Goal: Task Accomplishment & Management: Use online tool/utility

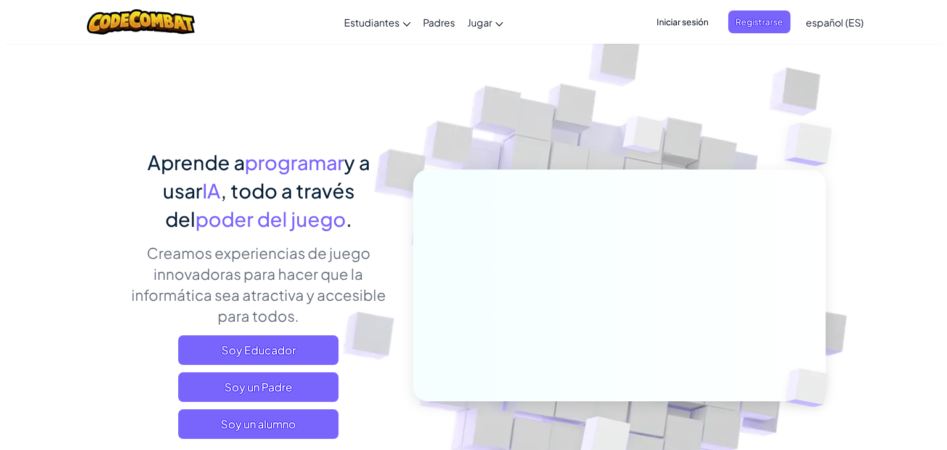
scroll to position [123, 0]
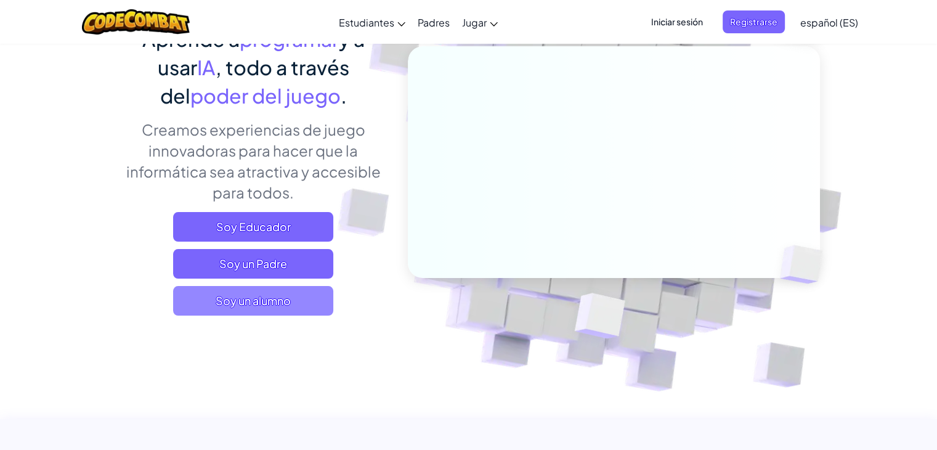
click at [290, 299] on span "Soy un alumno" at bounding box center [253, 301] width 160 height 30
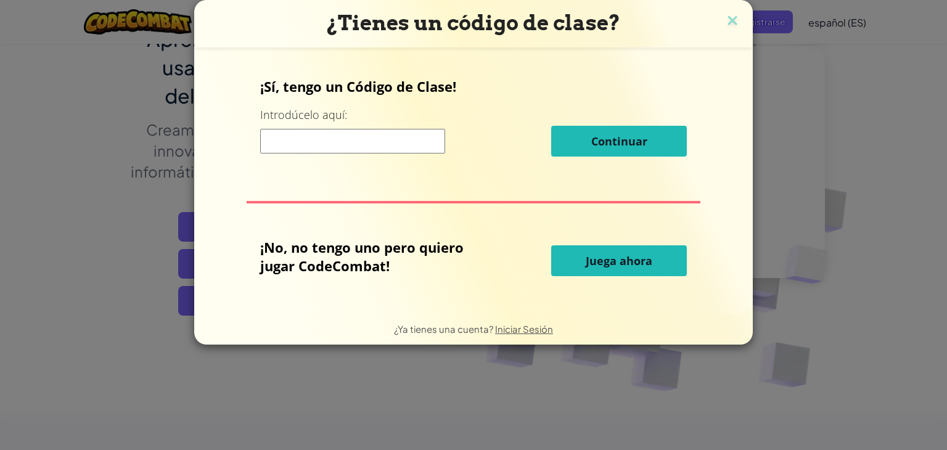
click at [578, 272] on button "Juega ahora" at bounding box center [619, 260] width 136 height 31
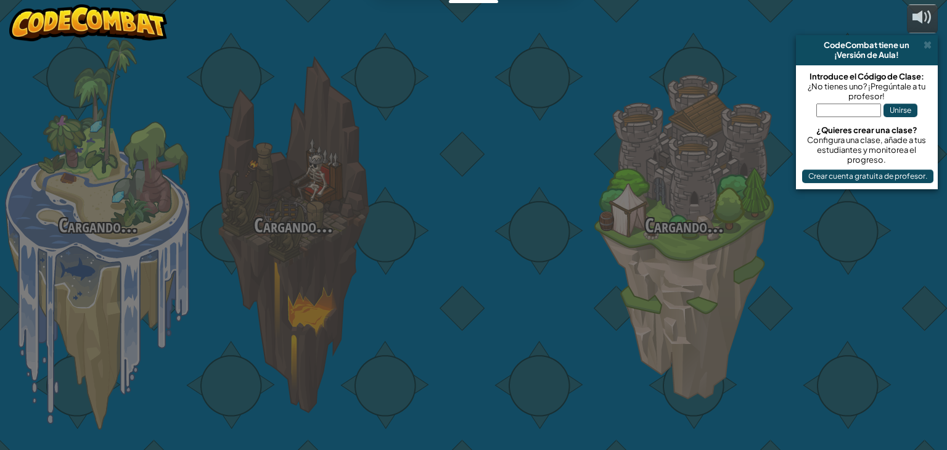
select select "es-ES"
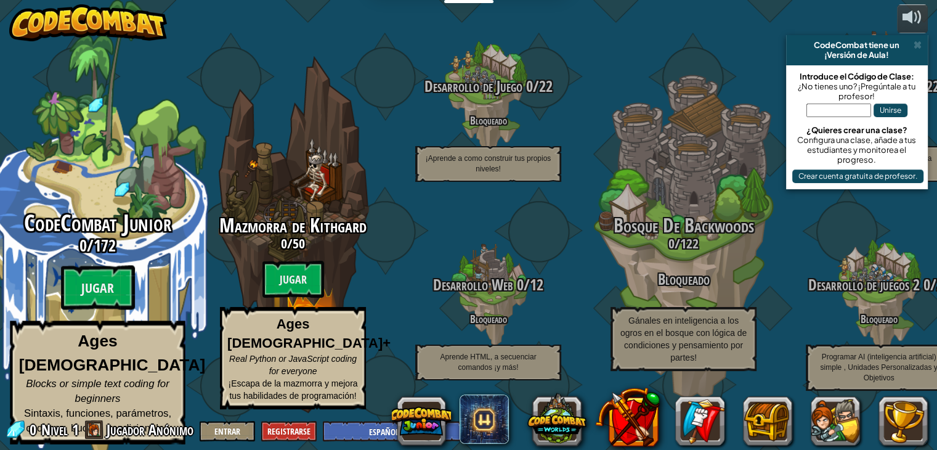
click at [78, 360] on strong "Ages [DEMOGRAPHIC_DATA]" at bounding box center [112, 353] width 187 height 42
select select "es-ES"
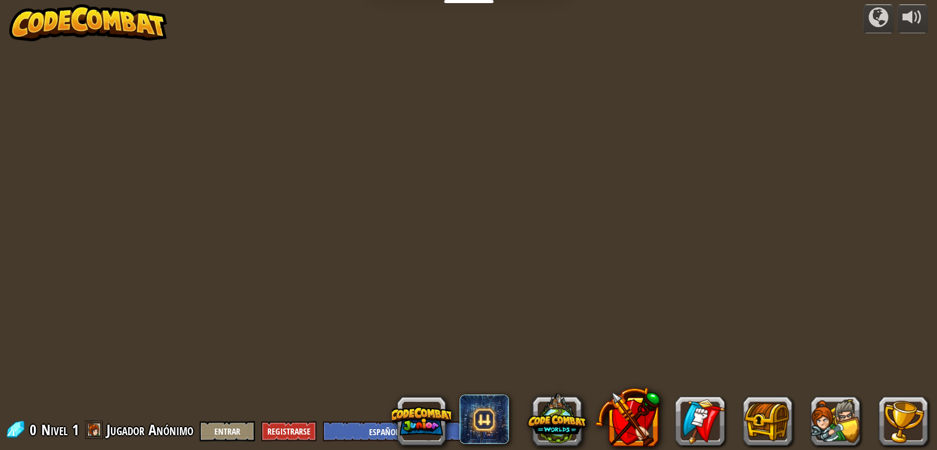
select select "es-ES"
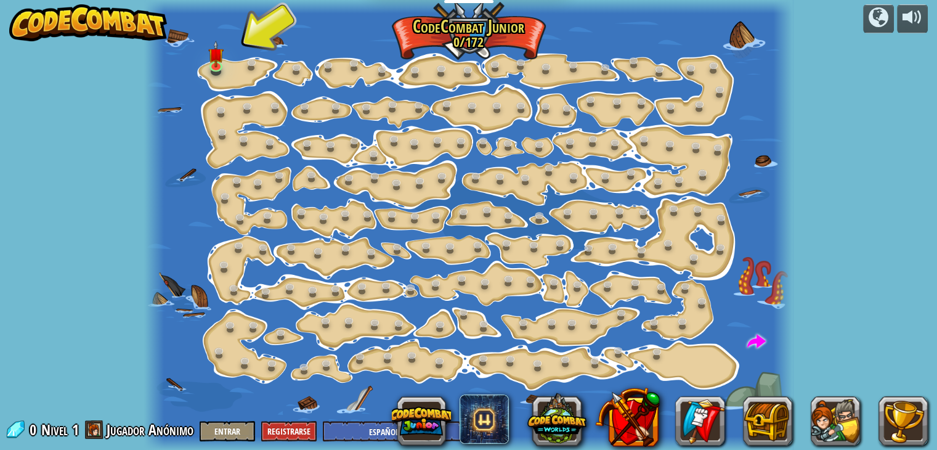
click at [229, 71] on div at bounding box center [468, 225] width 648 height 450
click at [214, 62] on img at bounding box center [216, 48] width 16 height 36
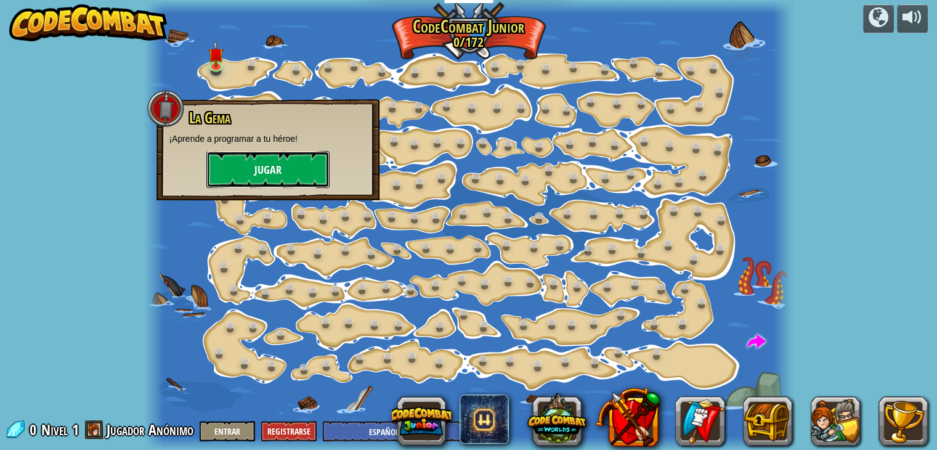
click at [252, 163] on button "Jugar" at bounding box center [267, 169] width 123 height 37
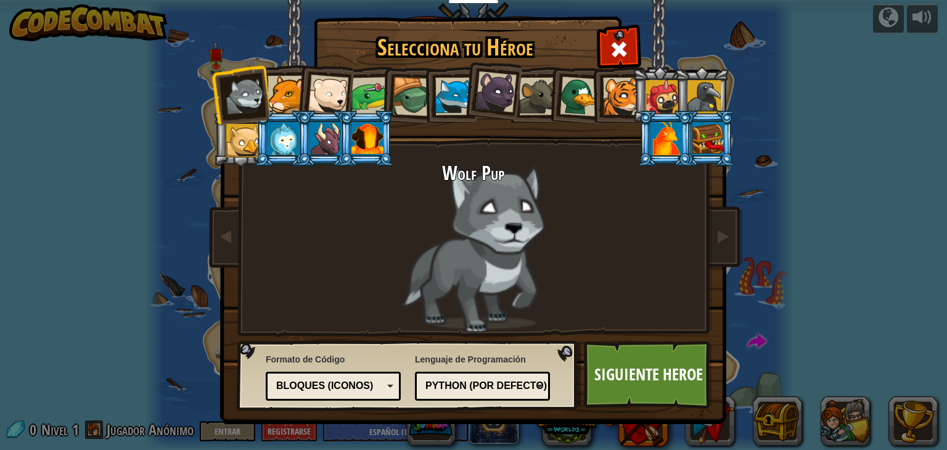
click at [406, 99] on div at bounding box center [411, 96] width 39 height 39
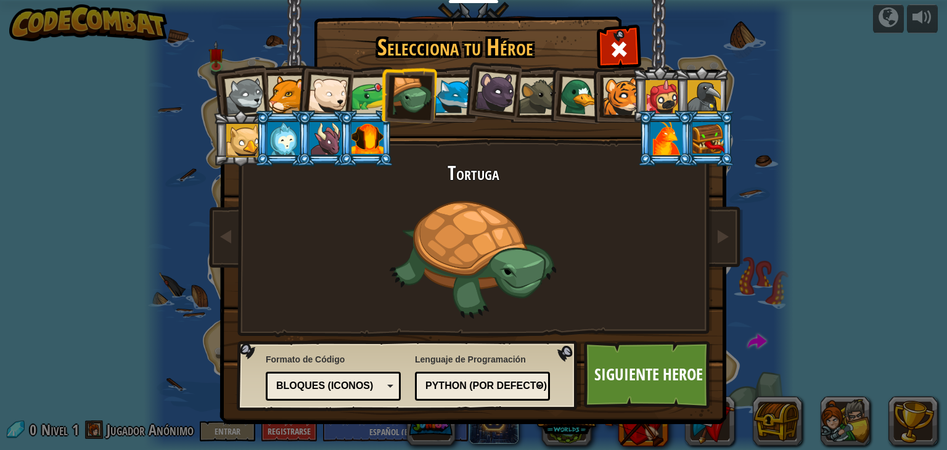
click at [383, 383] on div "Bloques (iconos)" at bounding box center [333, 386] width 119 height 19
click at [512, 385] on div "Python (Por defecto)" at bounding box center [478, 386] width 107 height 14
click at [643, 364] on link "Siguiente Heroe" at bounding box center [648, 375] width 129 height 68
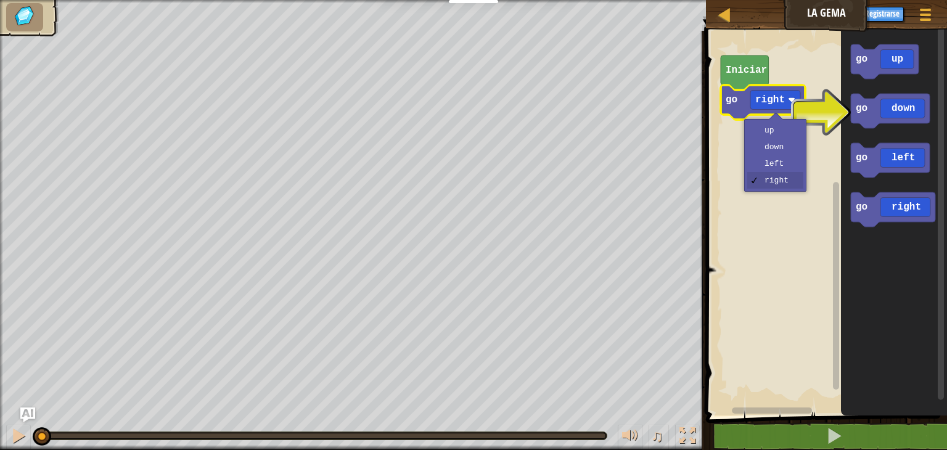
click at [793, 99] on image "Espacio de trabajo de Blockly" at bounding box center [791, 99] width 7 height 7
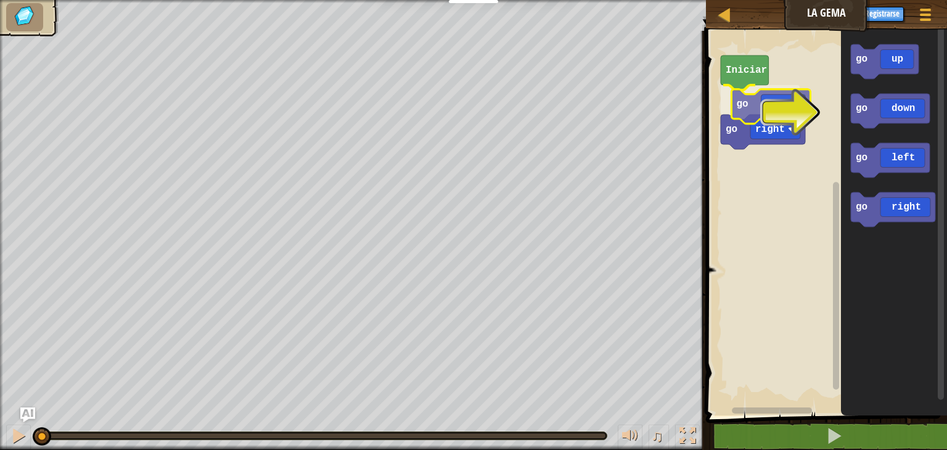
click at [785, 115] on div "Iniciar go down go right go up go down go left go right go down" at bounding box center [824, 220] width 245 height 391
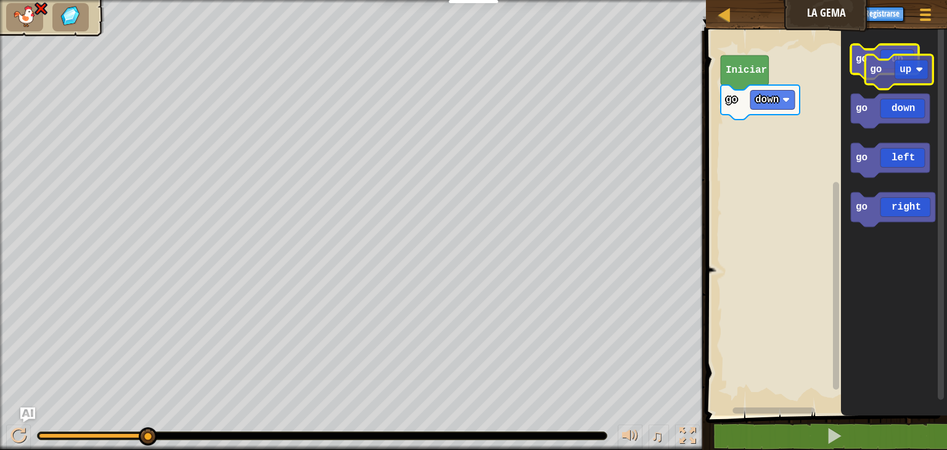
click at [905, 76] on g "go up go down go left go right" at bounding box center [893, 135] width 84 height 182
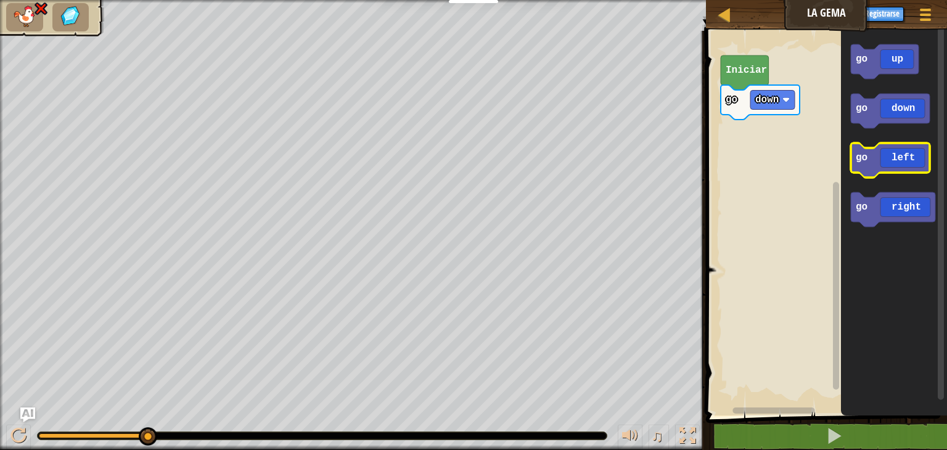
click at [899, 165] on icon "Espacio de trabajo de Blockly" at bounding box center [890, 160] width 79 height 35
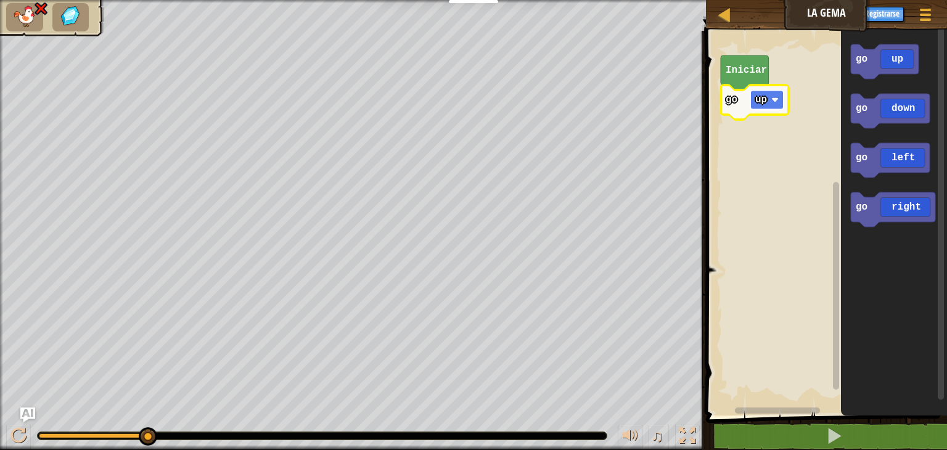
click at [774, 99] on image "Espacio de trabajo de Blockly" at bounding box center [774, 99] width 7 height 7
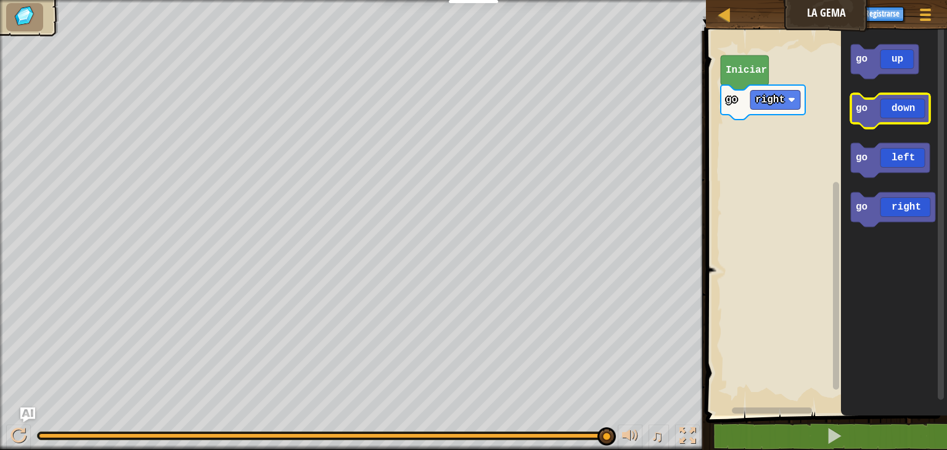
click at [899, 107] on icon "Espacio de trabajo de Blockly" at bounding box center [890, 111] width 79 height 35
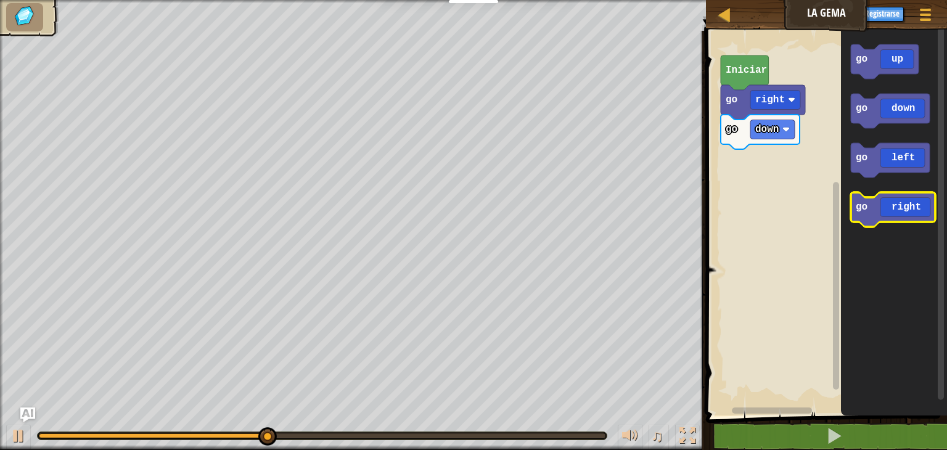
click at [903, 210] on icon "Espacio de trabajo de Blockly" at bounding box center [893, 209] width 84 height 35
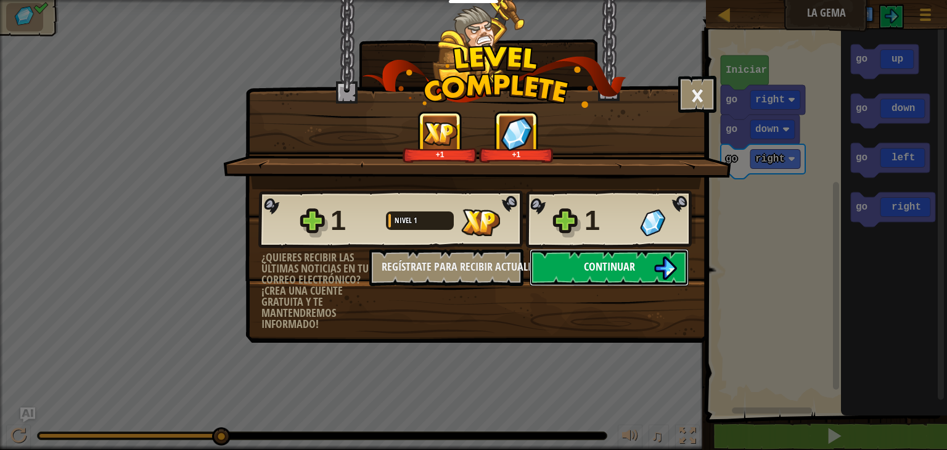
click at [619, 253] on button "Continuar" at bounding box center [608, 267] width 159 height 37
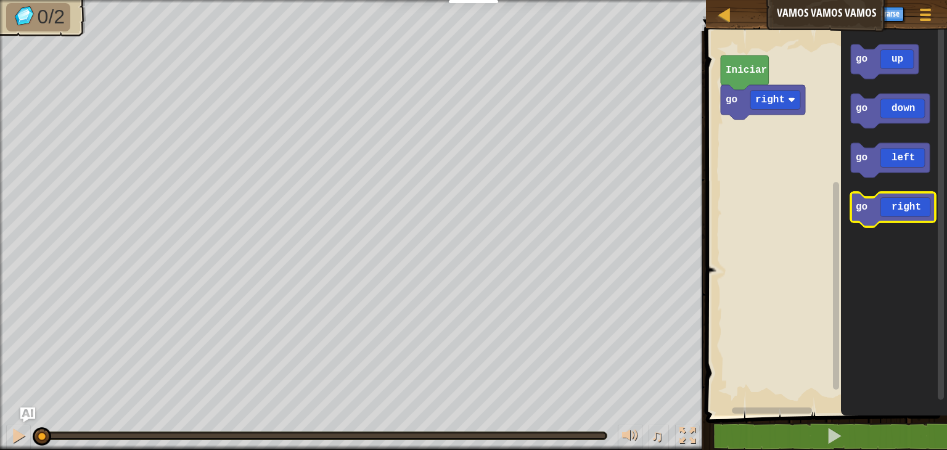
click at [900, 212] on icon "Espacio de trabajo de Blockly" at bounding box center [893, 209] width 84 height 35
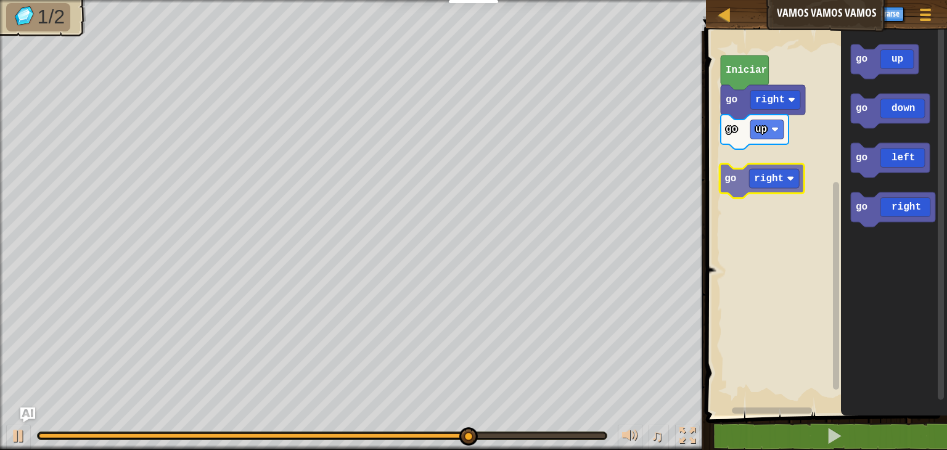
click at [759, 181] on div "Iniciar go right go up go up go down go left go right go right" at bounding box center [824, 220] width 245 height 391
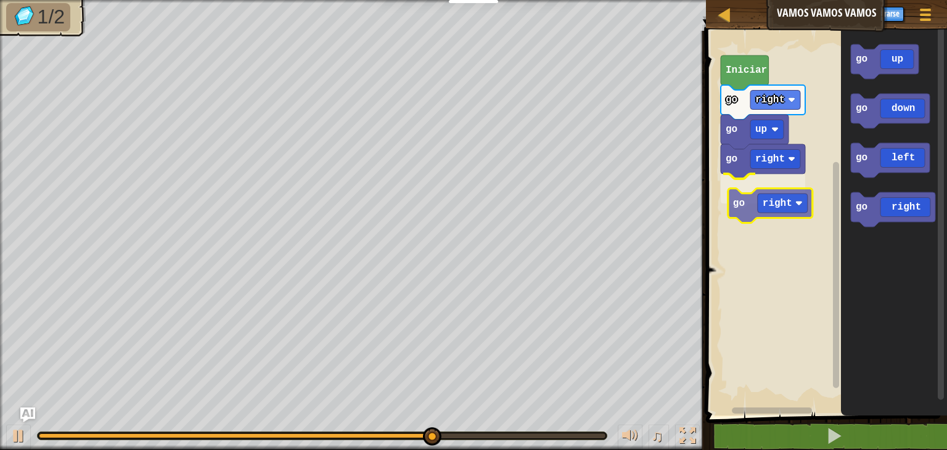
click at [780, 211] on div "go right go right go up go right Iniciar go up go down go left go right go right" at bounding box center [824, 220] width 245 height 391
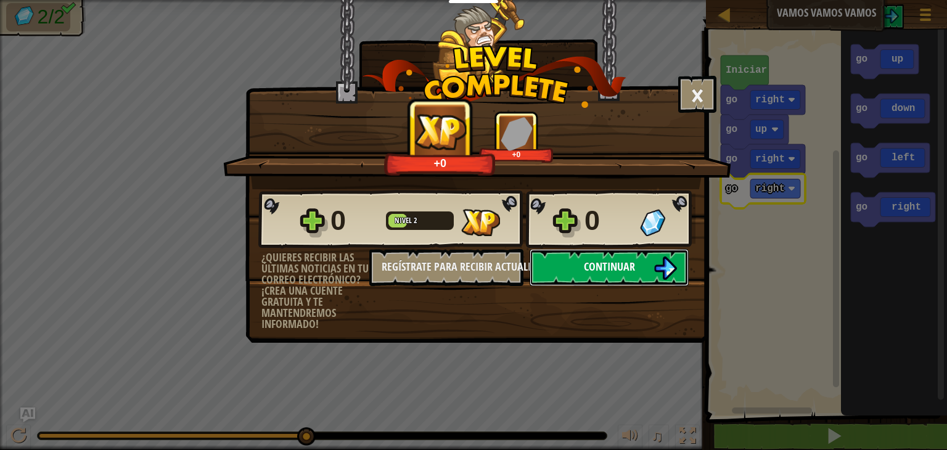
click at [646, 265] on button "Continuar" at bounding box center [608, 267] width 159 height 37
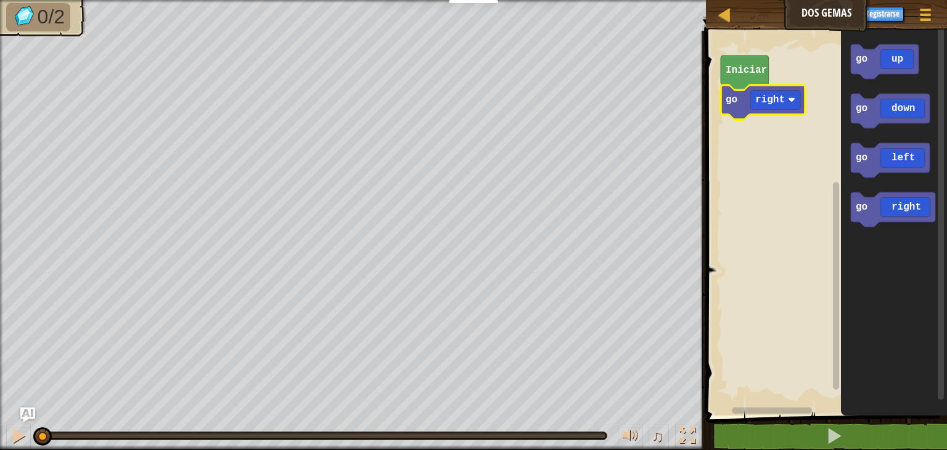
click at [788, 96] on rect "Espacio de trabajo de Blockly" at bounding box center [775, 100] width 50 height 19
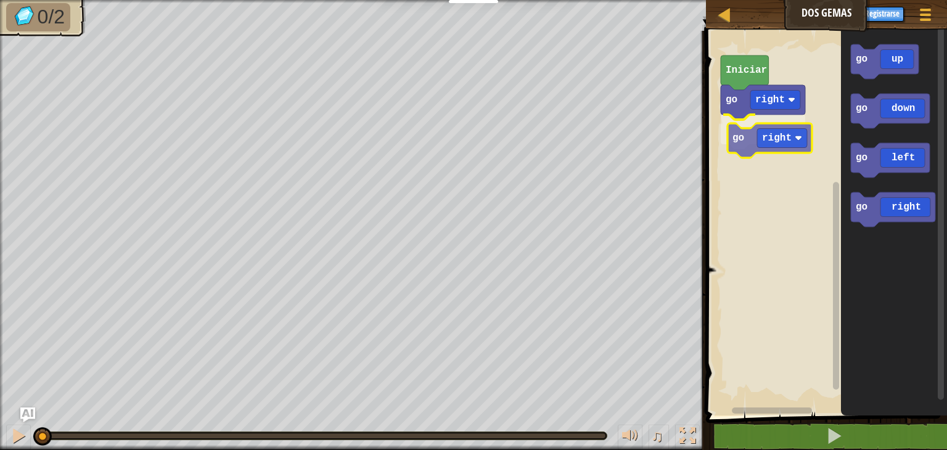
click at [791, 139] on div "Iniciar go right go right go up go down go left go right go right" at bounding box center [824, 220] width 245 height 391
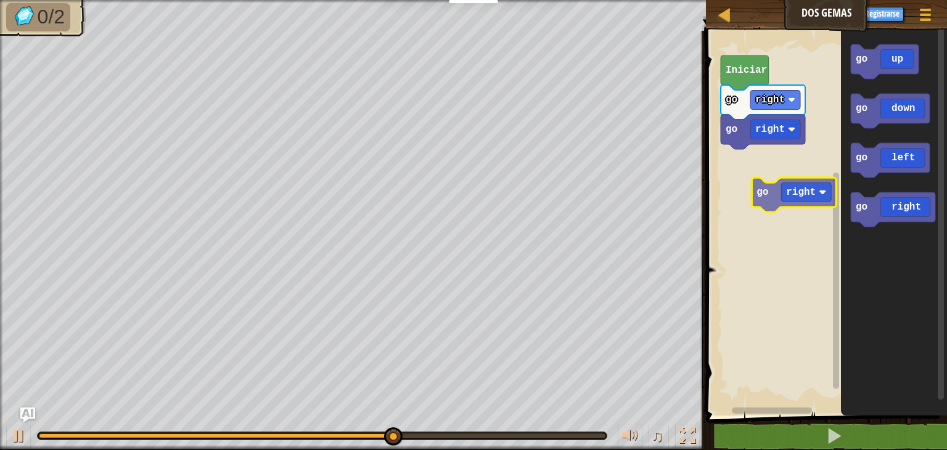
click at [783, 193] on div "Iniciar go right go right go up go down go left go right go right" at bounding box center [824, 220] width 245 height 391
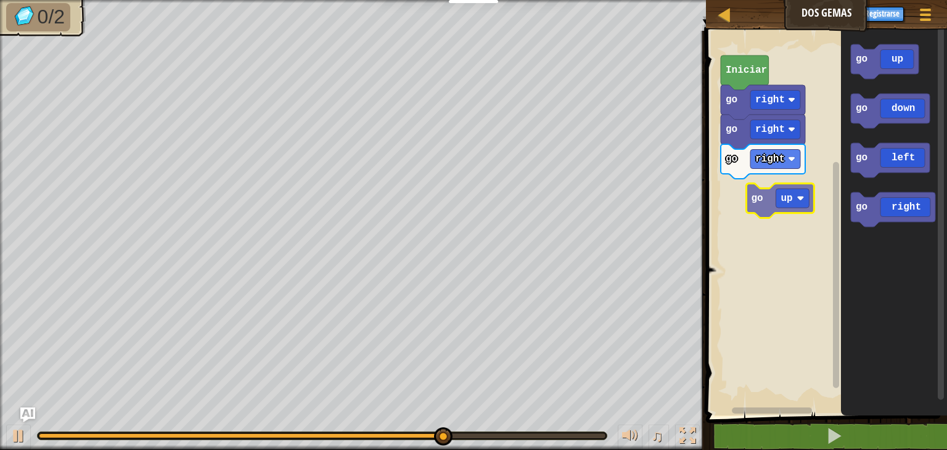
click at [792, 203] on div "go right go right go right Iniciar go up go down go left go right go up" at bounding box center [824, 220] width 245 height 391
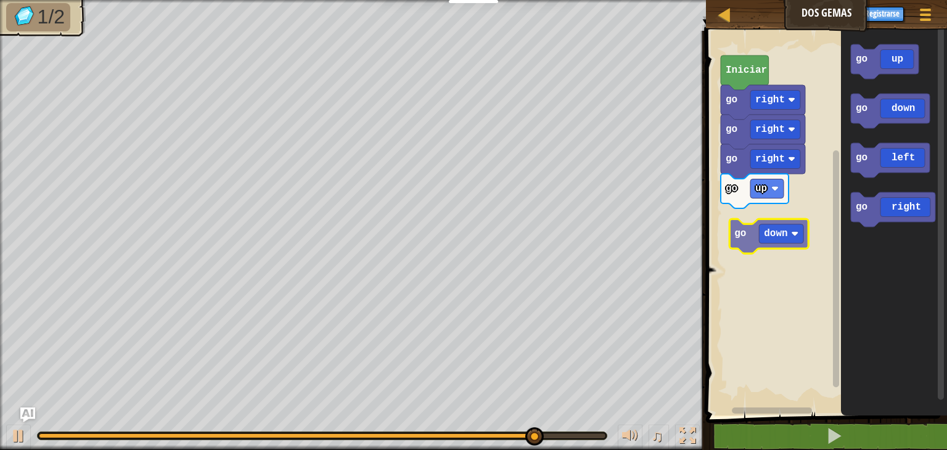
click at [783, 235] on div "go up go right go right go right Iniciar go down go up go down go left go right…" at bounding box center [824, 220] width 245 height 391
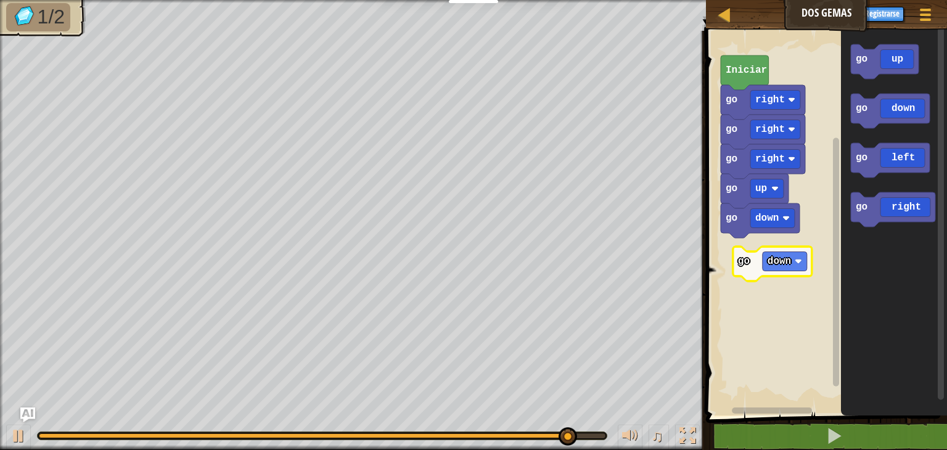
click at [780, 270] on div "go down go up go right go right go right Iniciar go up go down go left go right…" at bounding box center [824, 220] width 245 height 391
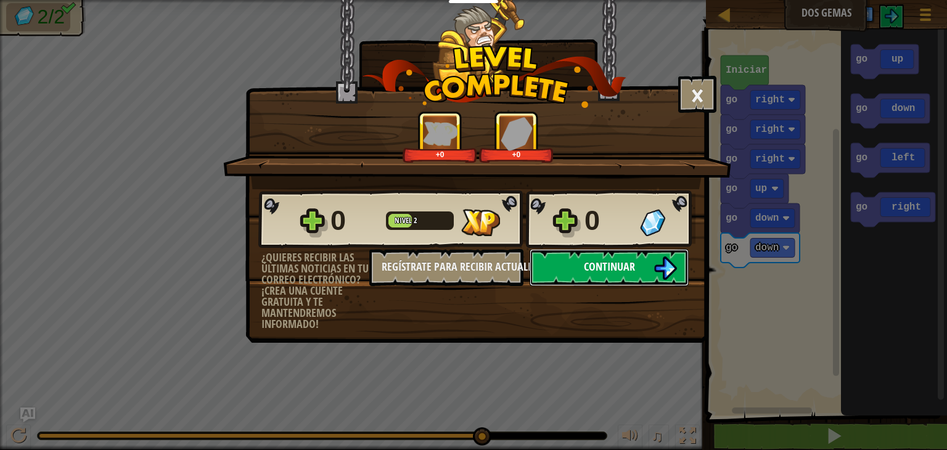
click at [613, 259] on span "Continuar" at bounding box center [609, 266] width 51 height 15
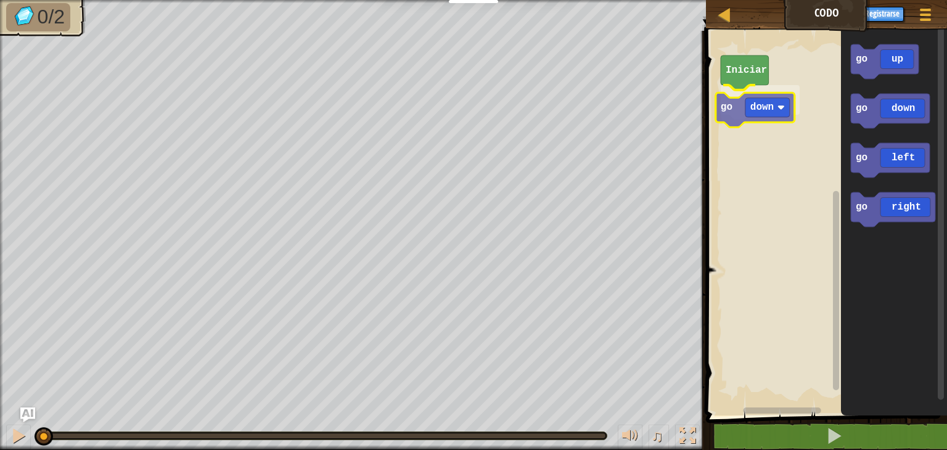
click at [772, 115] on div "Iniciar go down go up go down go left go right go down" at bounding box center [824, 220] width 245 height 391
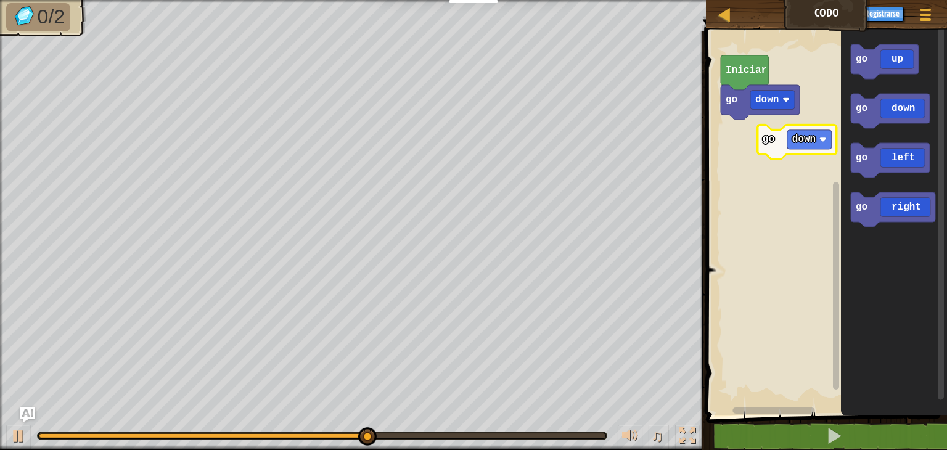
click at [761, 147] on div "go down Iniciar go up go down go left go right go down" at bounding box center [824, 220] width 245 height 391
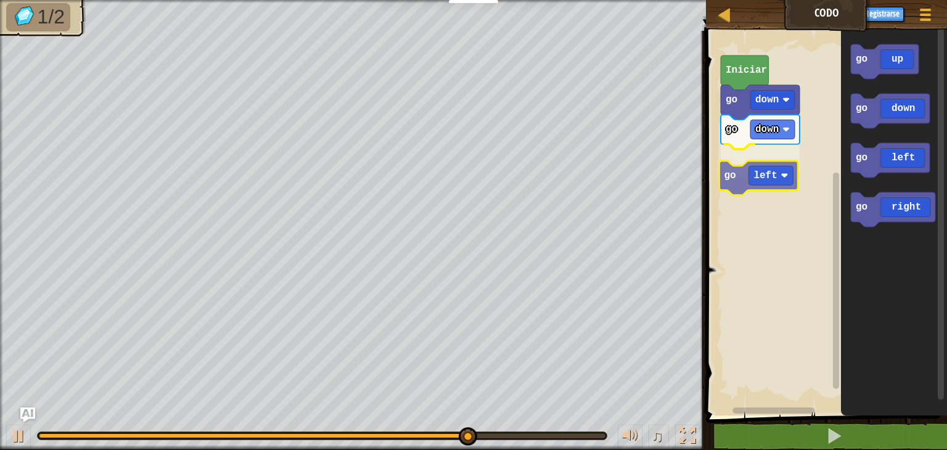
click at [752, 178] on div "go down go left go down Iniciar go up go down go left go right go left" at bounding box center [824, 220] width 245 height 391
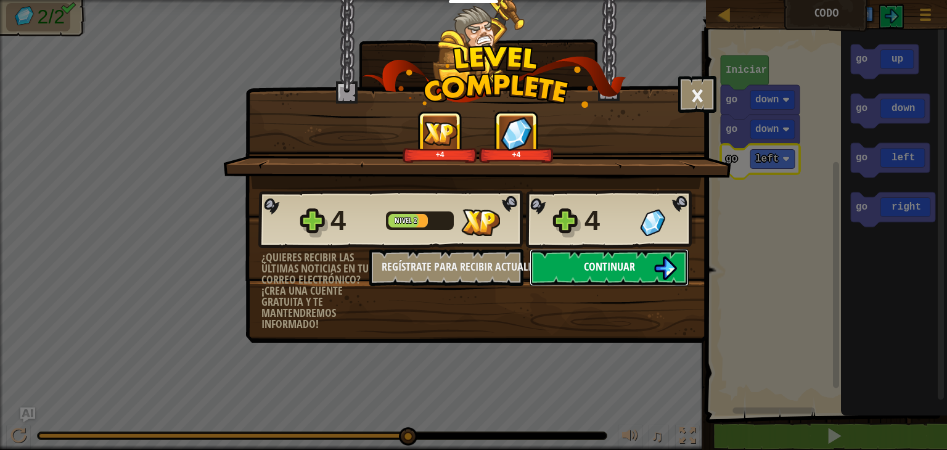
click at [664, 253] on button "Continuar" at bounding box center [608, 267] width 159 height 37
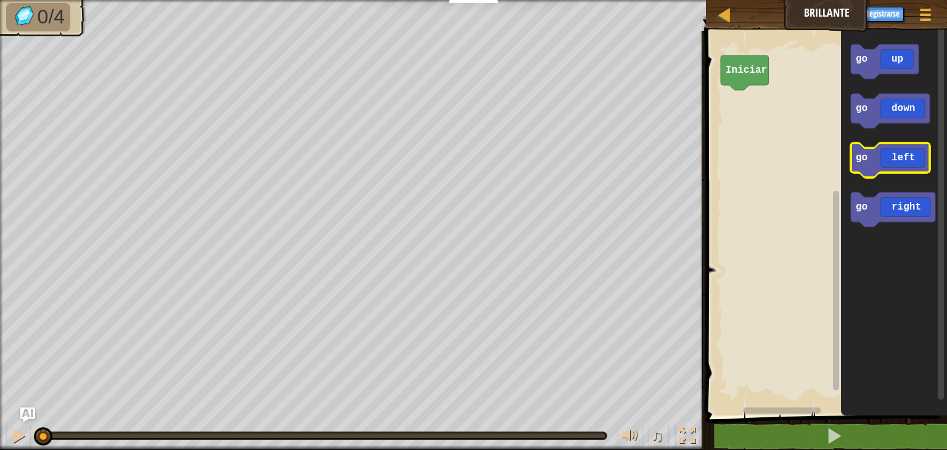
click at [890, 160] on icon "Espacio de trabajo de Blockly" at bounding box center [890, 160] width 79 height 35
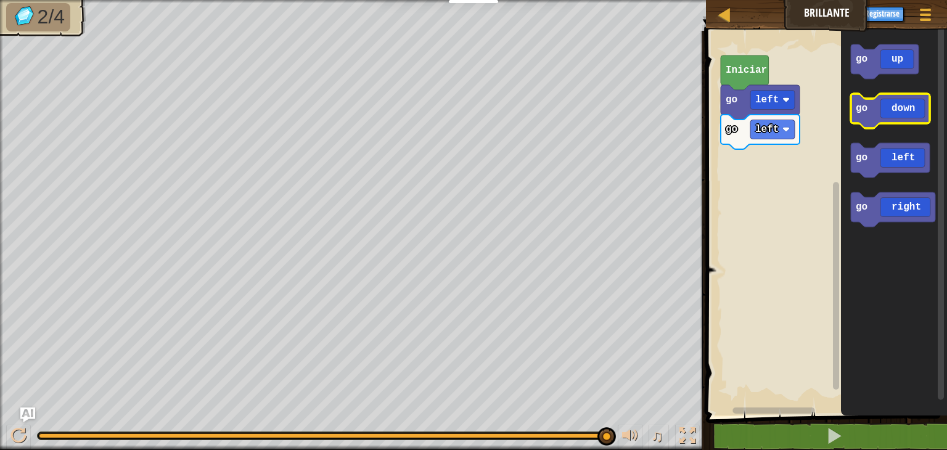
click at [889, 119] on icon "Espacio de trabajo de Blockly" at bounding box center [890, 111] width 79 height 35
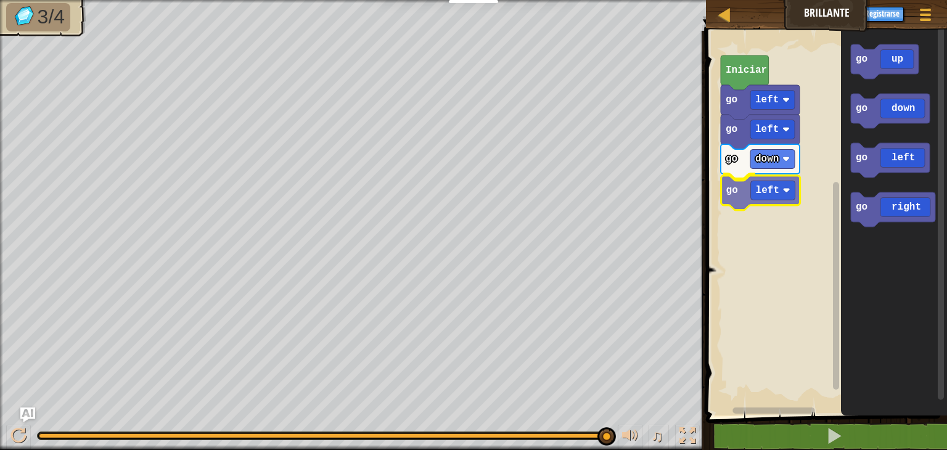
click at [776, 192] on div "go left go left go down go left Iniciar go up go down go left go right go left" at bounding box center [824, 220] width 245 height 391
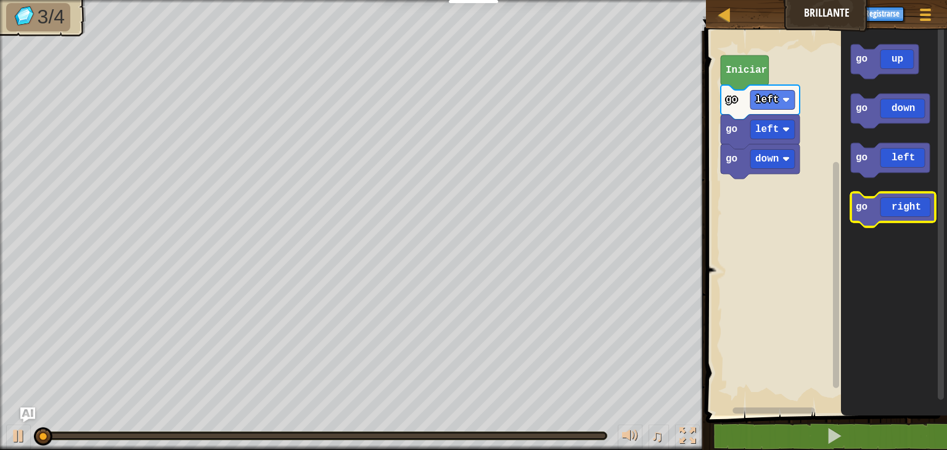
click at [818, 219] on div "go left go left go down Iniciar go up go down go left go right" at bounding box center [824, 220] width 245 height 391
click at [809, 200] on div "go left go left go down Iniciar go right go up go down go left go right" at bounding box center [824, 220] width 245 height 391
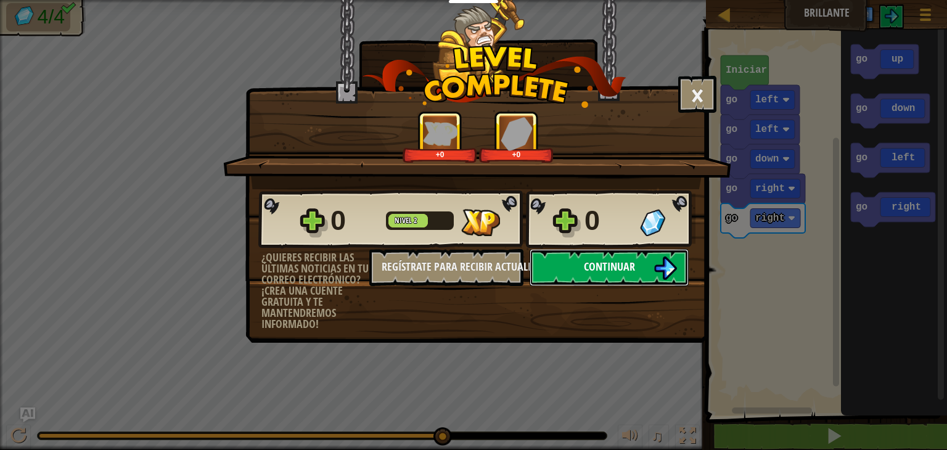
click at [606, 275] on button "Continuar" at bounding box center [608, 267] width 159 height 37
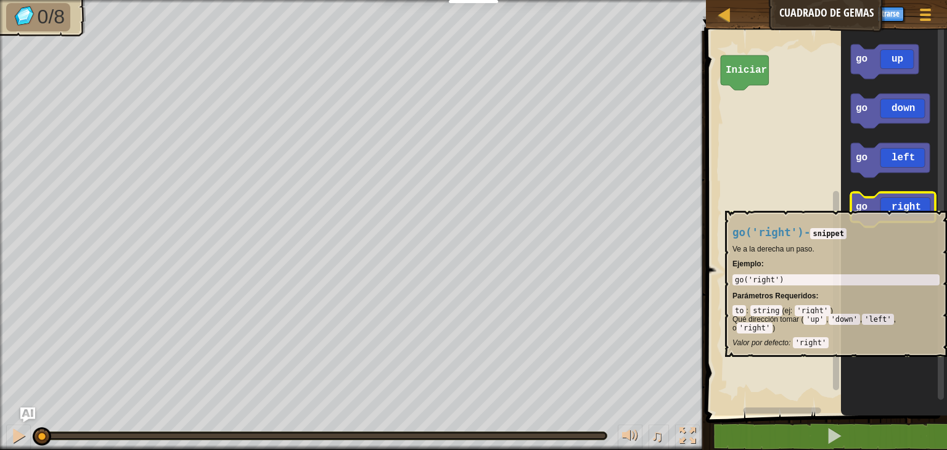
click at [904, 205] on icon "Espacio de trabajo de Blockly" at bounding box center [893, 209] width 84 height 35
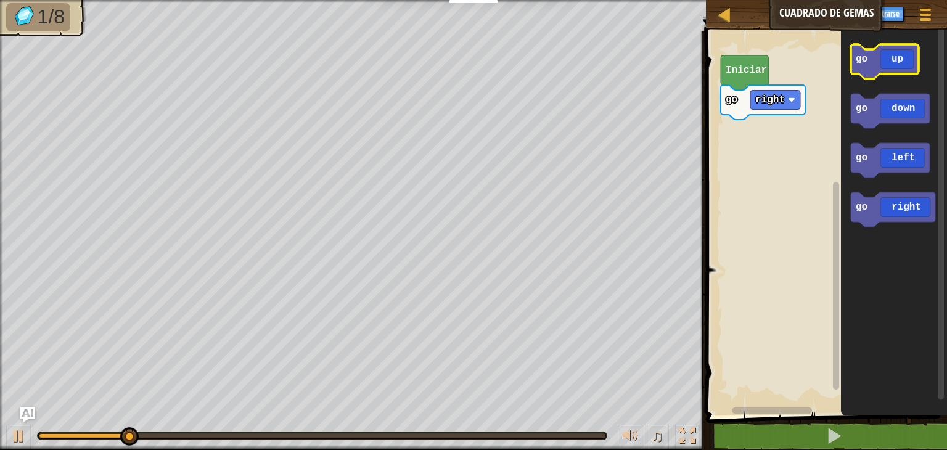
click at [911, 63] on icon "Espacio de trabajo de Blockly" at bounding box center [885, 61] width 68 height 35
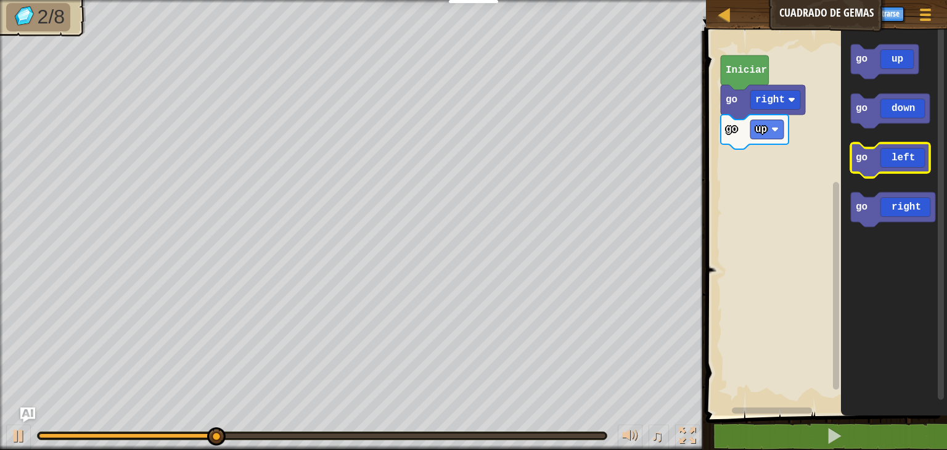
click at [890, 152] on icon "Espacio de trabajo de Blockly" at bounding box center [890, 160] width 79 height 35
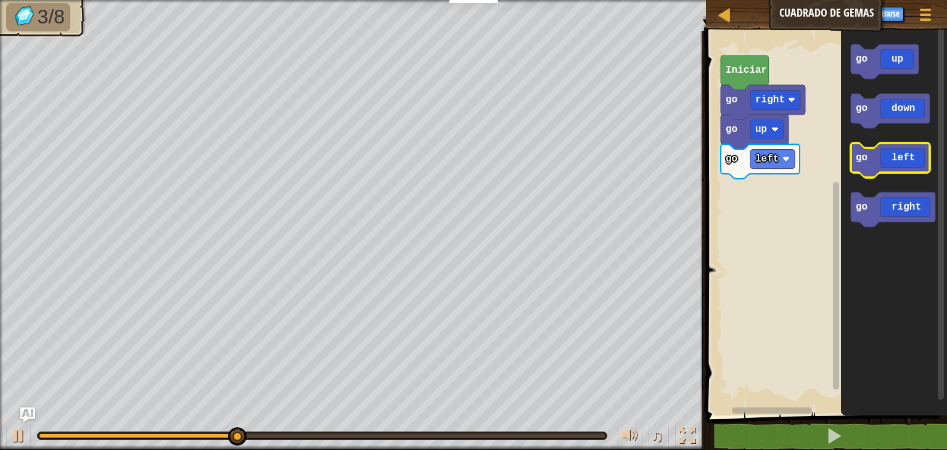
click at [890, 152] on icon "Espacio de trabajo de Blockly" at bounding box center [890, 160] width 79 height 35
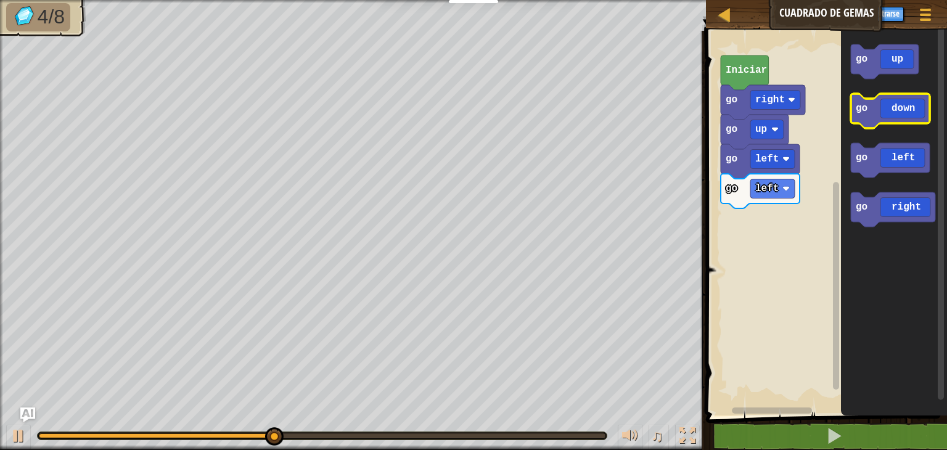
click at [907, 112] on icon "Espacio de trabajo de Blockly" at bounding box center [890, 111] width 79 height 35
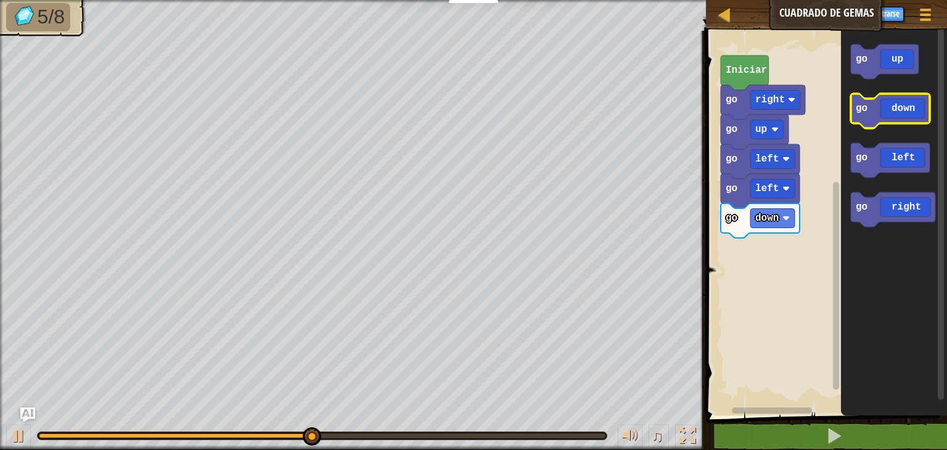
click at [907, 112] on icon "Espacio de trabajo de Blockly" at bounding box center [890, 111] width 79 height 35
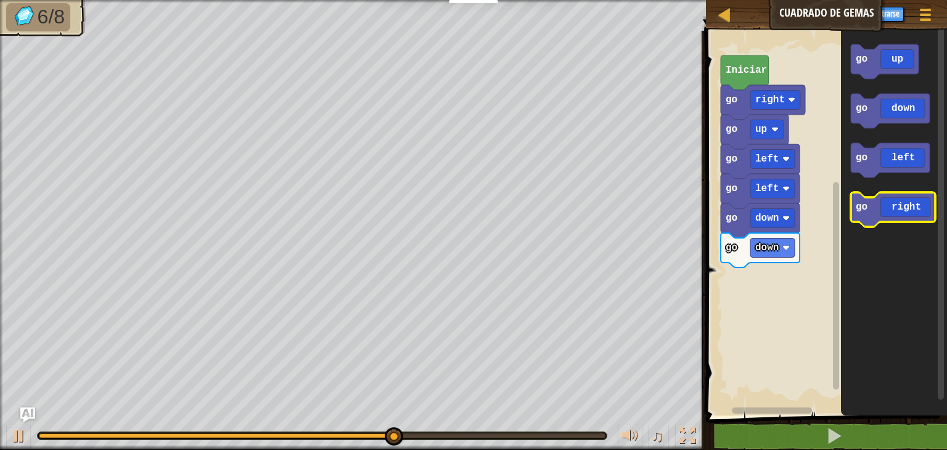
click at [907, 202] on icon "Espacio de trabajo de Blockly" at bounding box center [893, 209] width 84 height 35
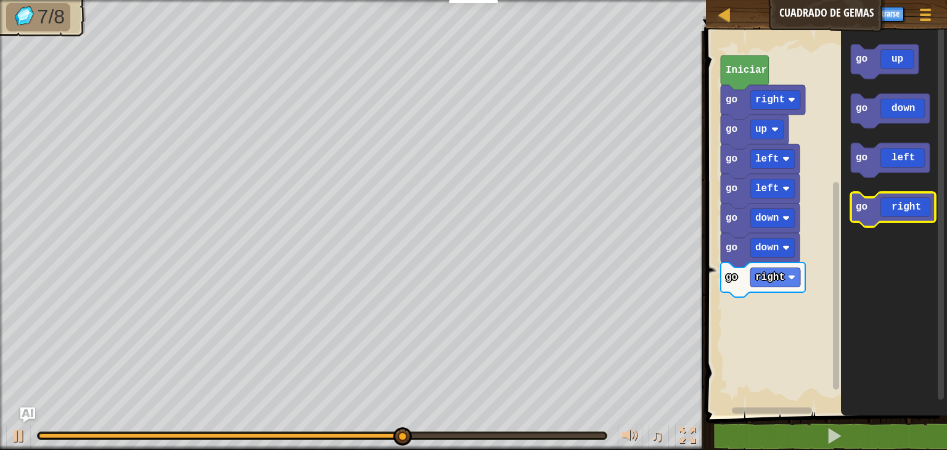
click at [907, 202] on icon "Espacio de trabajo de Blockly" at bounding box center [893, 209] width 84 height 35
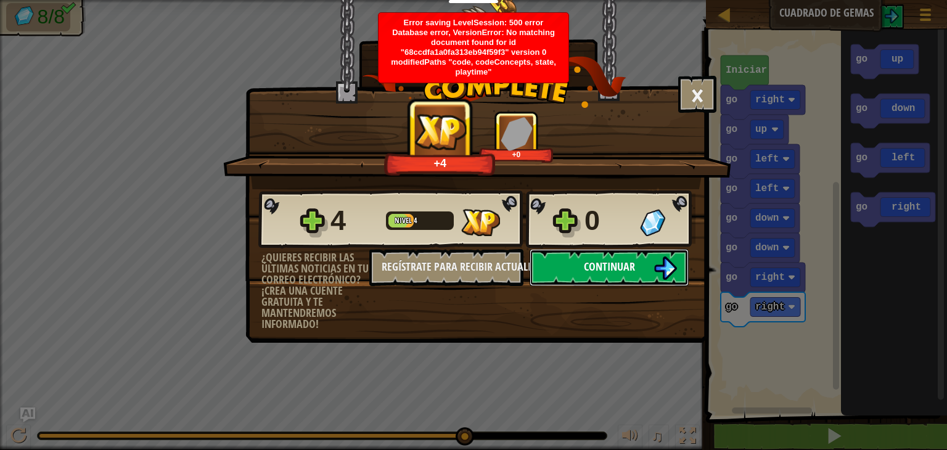
click at [640, 275] on button "Continuar" at bounding box center [608, 267] width 159 height 37
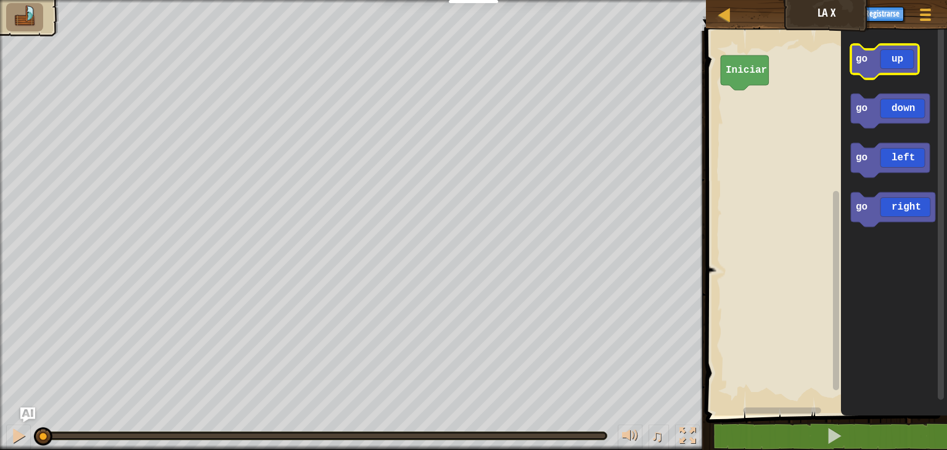
click at [887, 61] on icon "Espacio de trabajo de Blockly" at bounding box center [885, 61] width 68 height 35
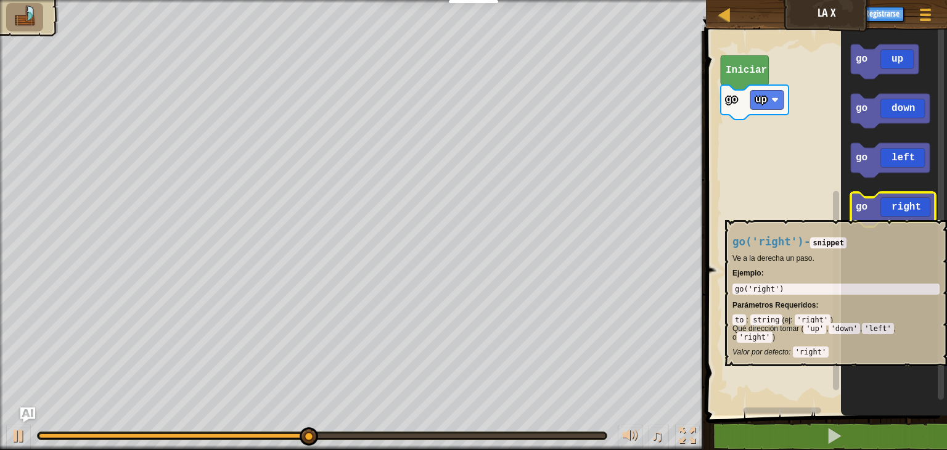
click at [901, 213] on icon "Espacio de trabajo de Blockly" at bounding box center [893, 209] width 84 height 35
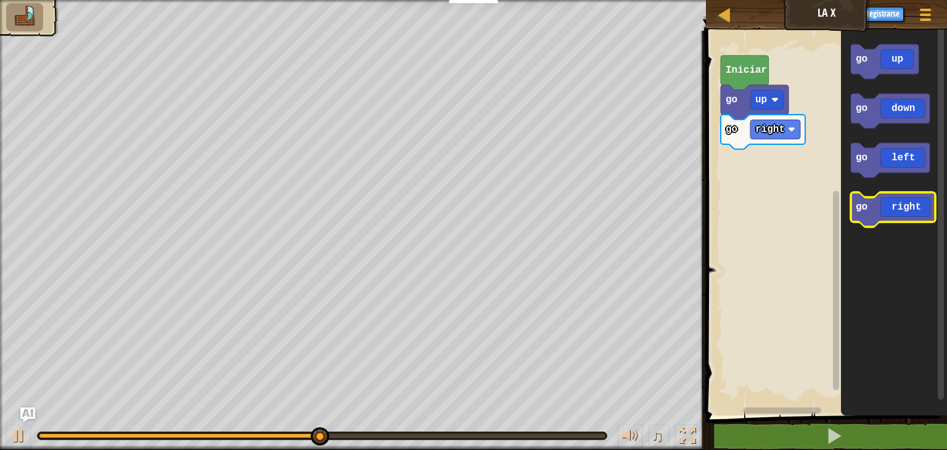
click at [901, 213] on icon "Espacio de trabajo de Blockly" at bounding box center [893, 209] width 84 height 35
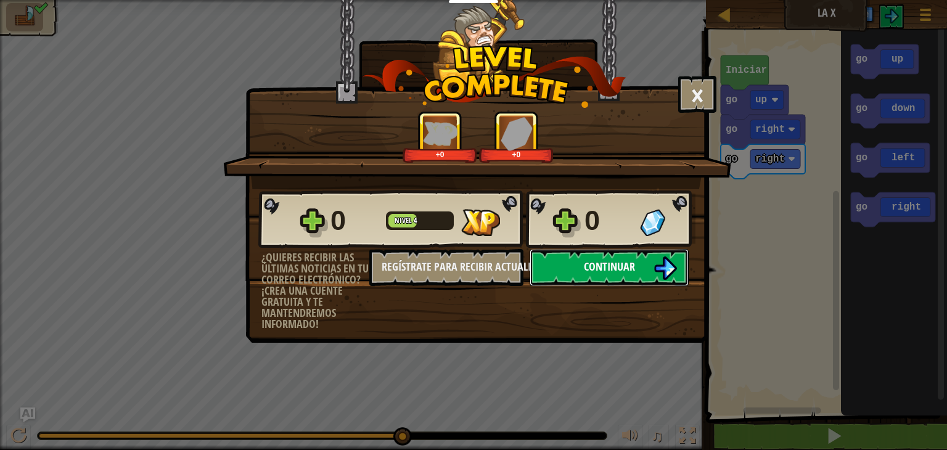
click at [635, 252] on button "Continuar" at bounding box center [608, 267] width 159 height 37
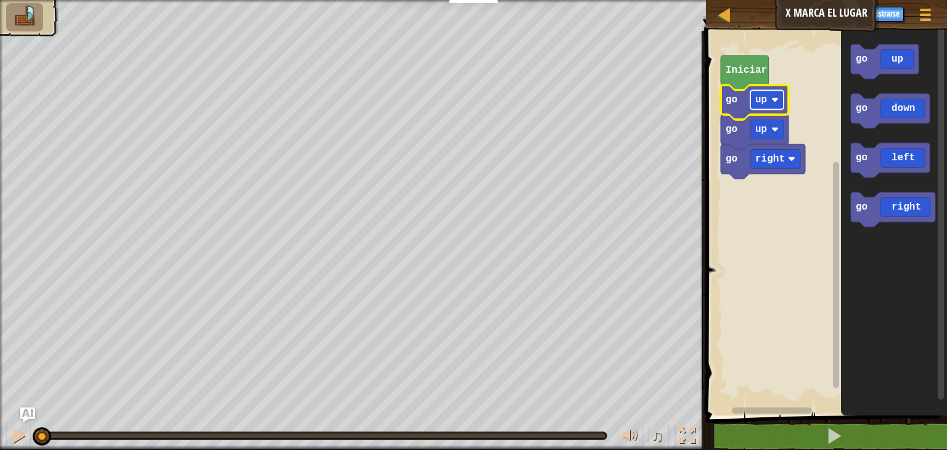
click at [779, 100] on rect "Espacio de trabajo de Blockly" at bounding box center [766, 100] width 33 height 19
click at [775, 134] on rect "Espacio de trabajo de Blockly" at bounding box center [766, 129] width 33 height 19
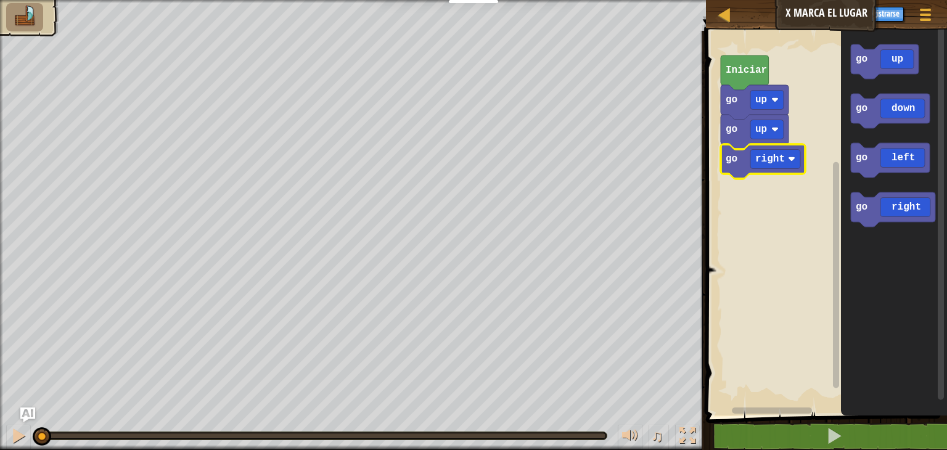
click at [812, 257] on rect "Espacio de trabajo de Blockly" at bounding box center [824, 220] width 245 height 391
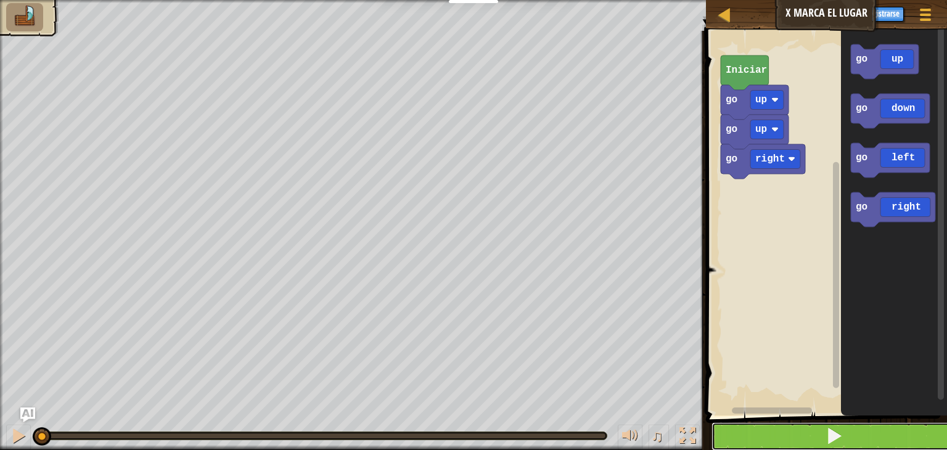
click at [831, 439] on span at bounding box center [833, 435] width 17 height 17
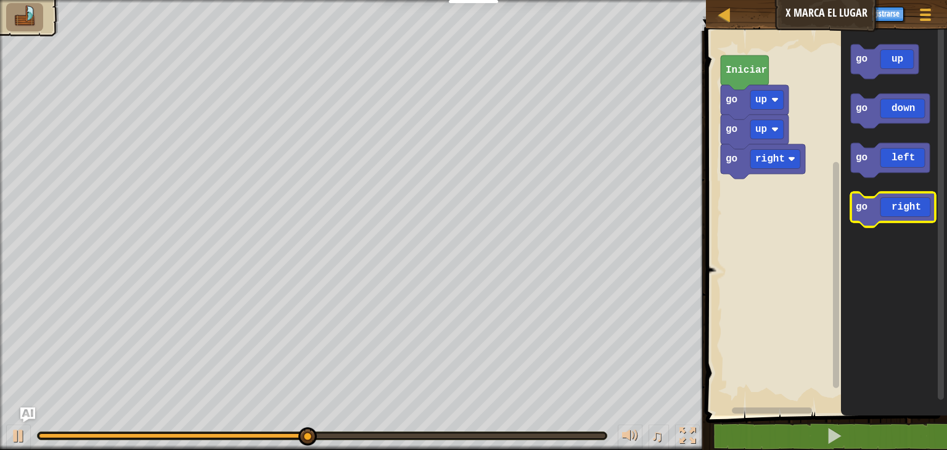
click at [875, 217] on icon "Espacio de trabajo de Blockly" at bounding box center [893, 209] width 84 height 35
click at [882, 218] on icon "Espacio de trabajo de Blockly" at bounding box center [893, 209] width 84 height 35
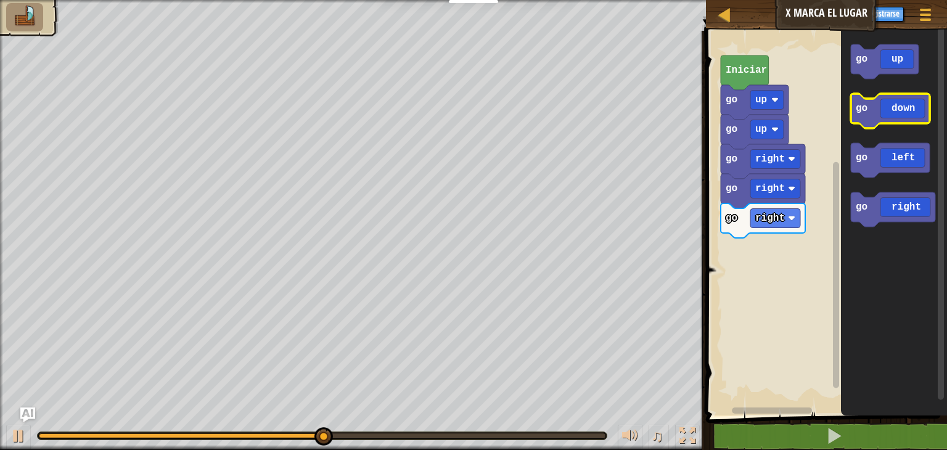
click at [894, 112] on icon "Espacio de trabajo de Blockly" at bounding box center [890, 111] width 79 height 35
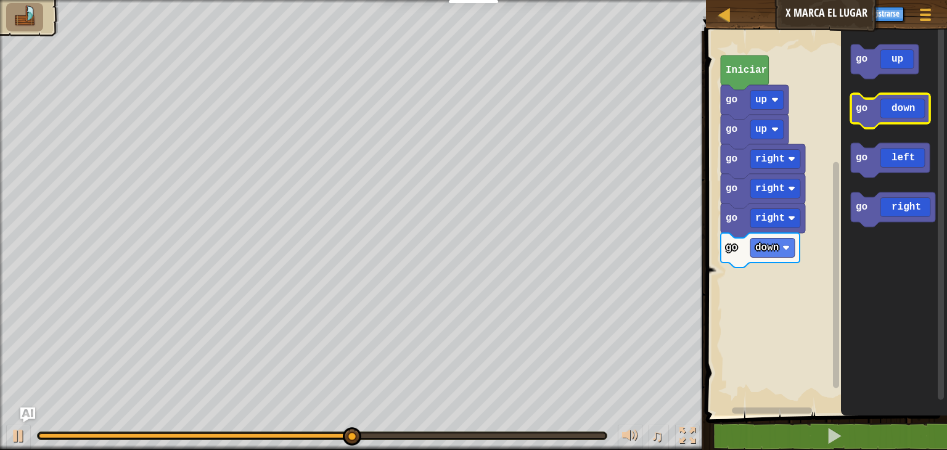
click at [894, 112] on icon "Espacio de trabajo de Blockly" at bounding box center [890, 111] width 79 height 35
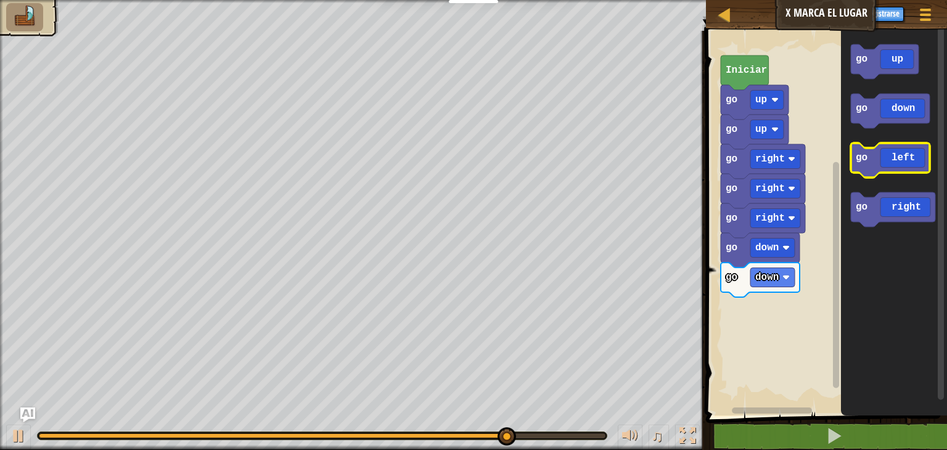
click at [890, 155] on icon "Espacio de trabajo de Blockly" at bounding box center [890, 160] width 79 height 35
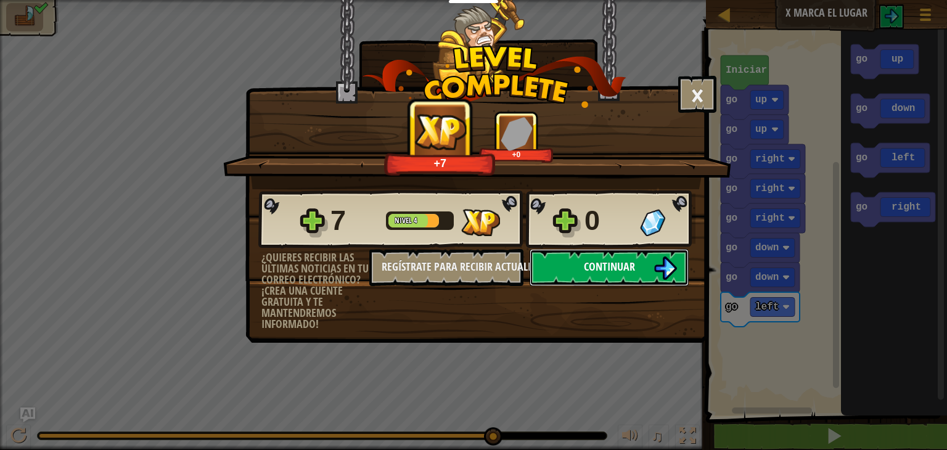
click at [621, 270] on span "Continuar" at bounding box center [609, 266] width 51 height 15
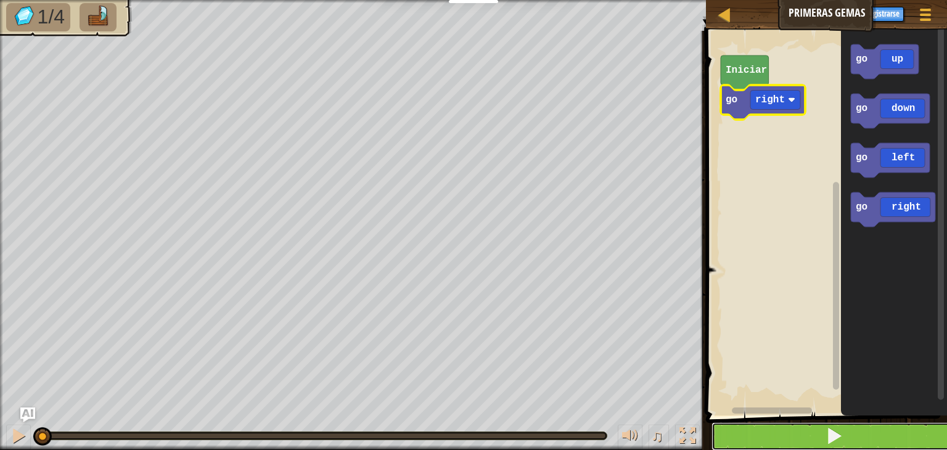
click at [796, 437] on button at bounding box center [833, 436] width 245 height 28
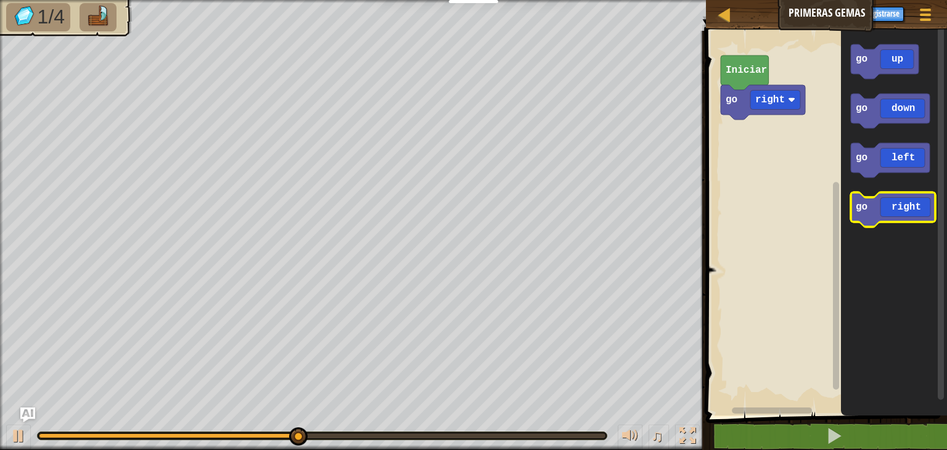
click at [908, 213] on icon "Espacio de trabajo de Blockly" at bounding box center [893, 209] width 84 height 35
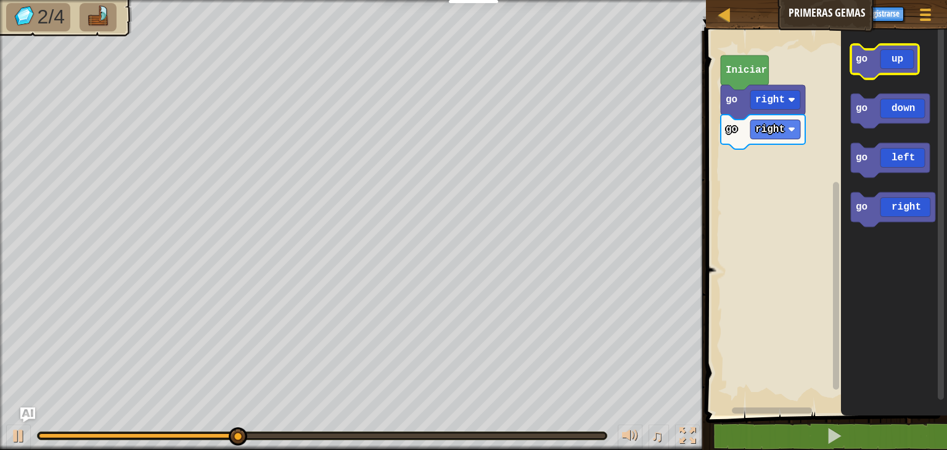
click at [904, 72] on icon "Espacio de trabajo de Blockly" at bounding box center [885, 61] width 68 height 35
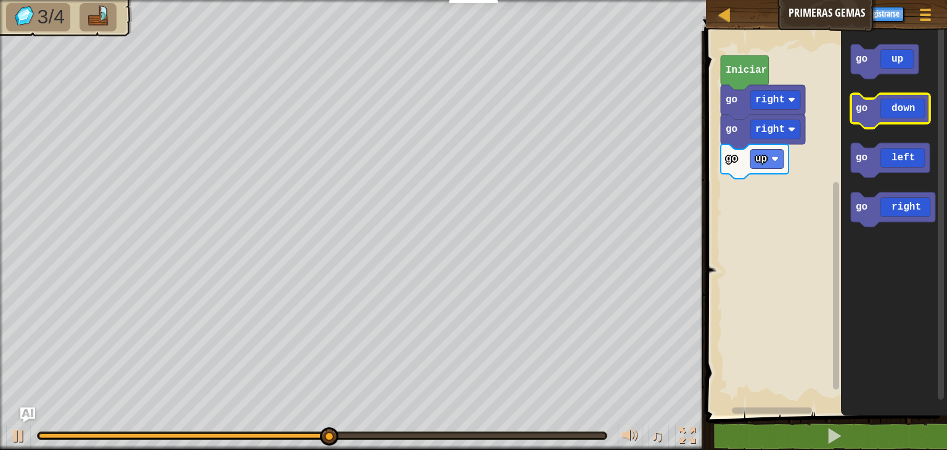
click at [900, 117] on icon "Espacio de trabajo de Blockly" at bounding box center [890, 111] width 79 height 35
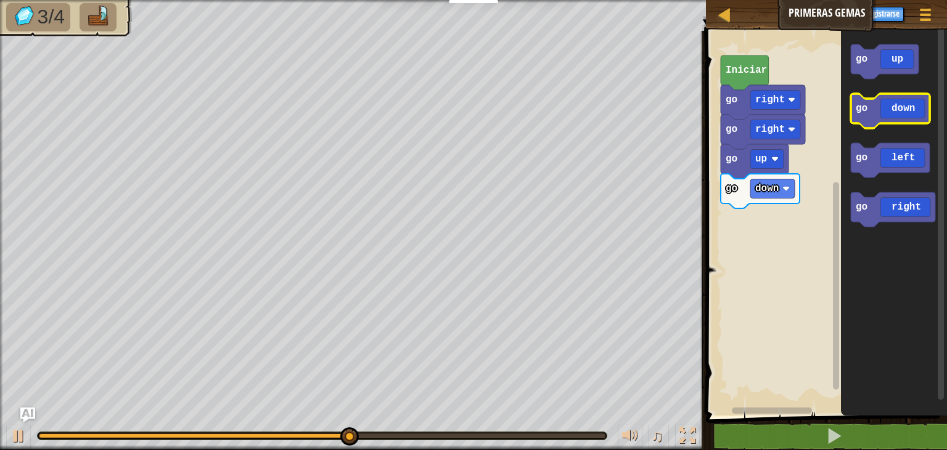
click at [900, 117] on icon "Espacio de trabajo de Blockly" at bounding box center [890, 111] width 79 height 35
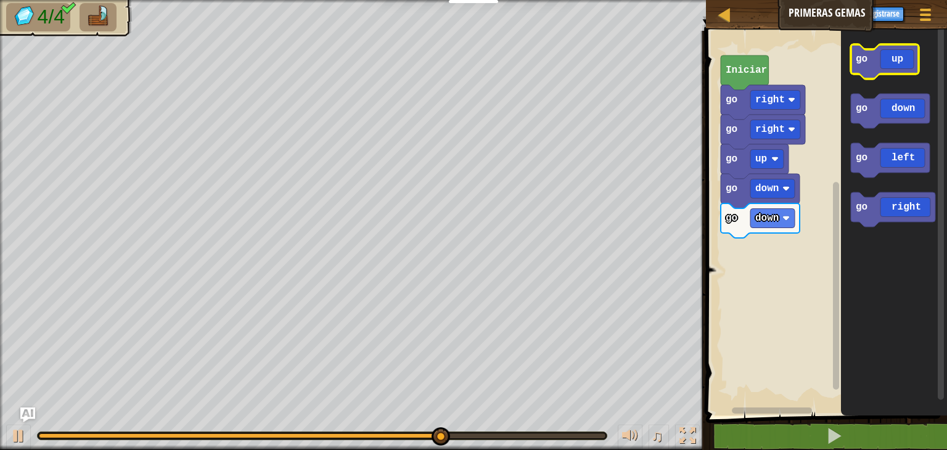
click at [907, 68] on icon "Espacio de trabajo de Blockly" at bounding box center [885, 61] width 68 height 35
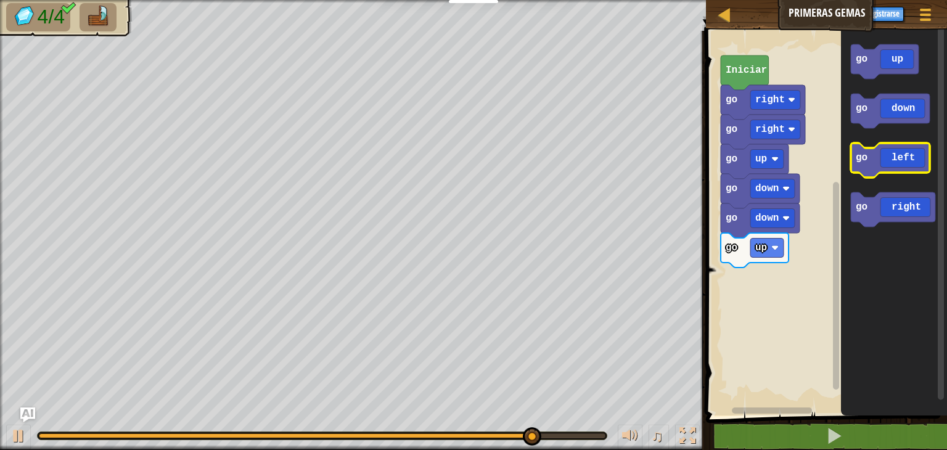
click at [909, 174] on rect "Espacio de trabajo de Blockly" at bounding box center [890, 160] width 79 height 35
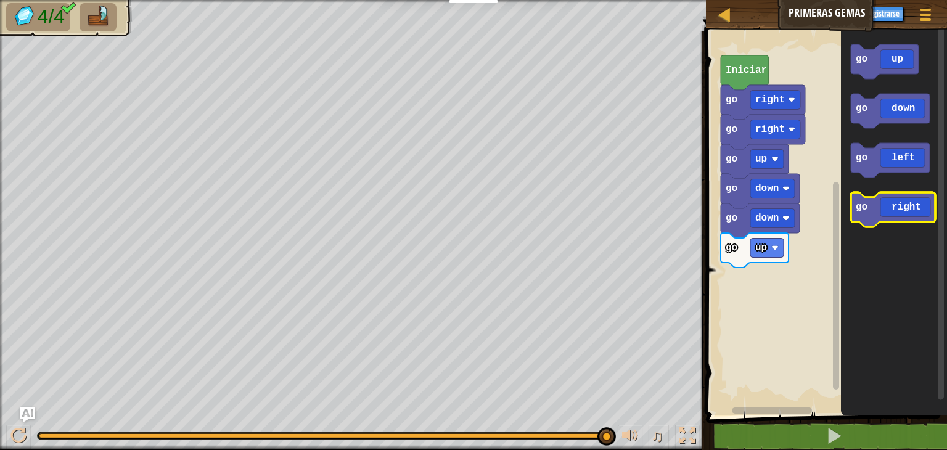
click at [907, 202] on icon "Espacio de trabajo de Blockly" at bounding box center [893, 209] width 84 height 35
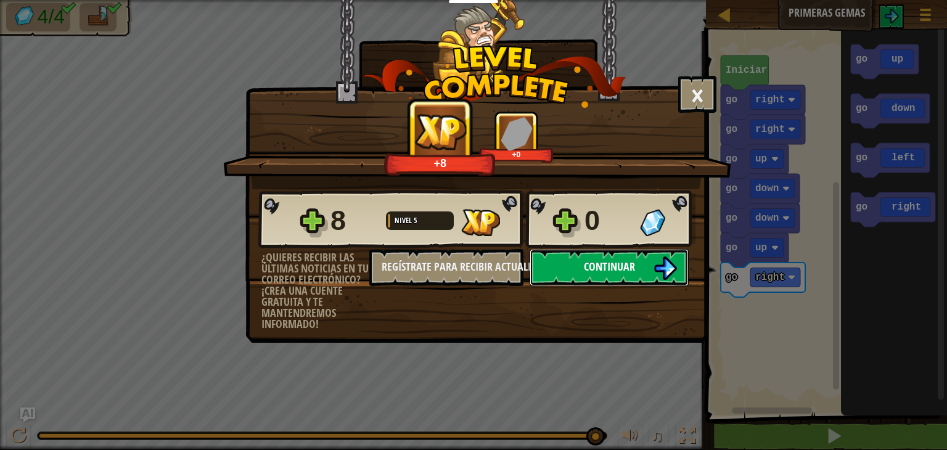
click at [629, 269] on span "Continuar" at bounding box center [609, 266] width 51 height 15
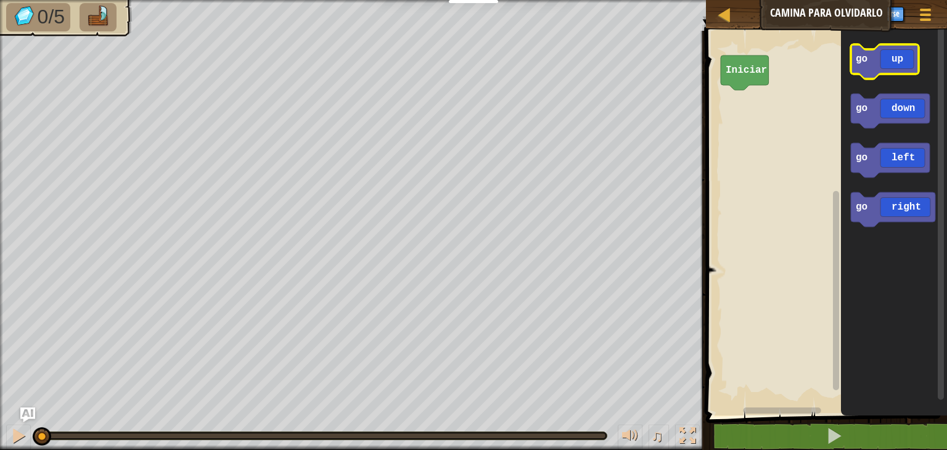
click at [892, 55] on icon "Espacio de trabajo de Blockly" at bounding box center [885, 61] width 68 height 35
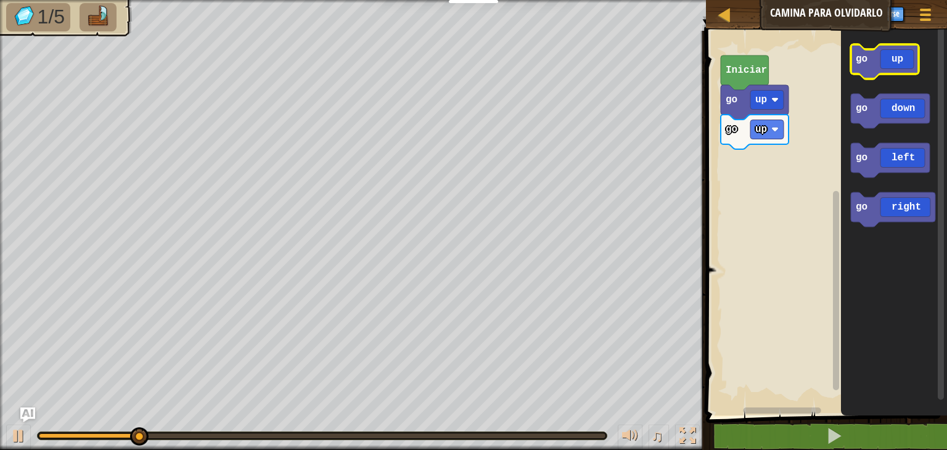
click at [892, 55] on icon "Espacio de trabajo de Blockly" at bounding box center [885, 61] width 68 height 35
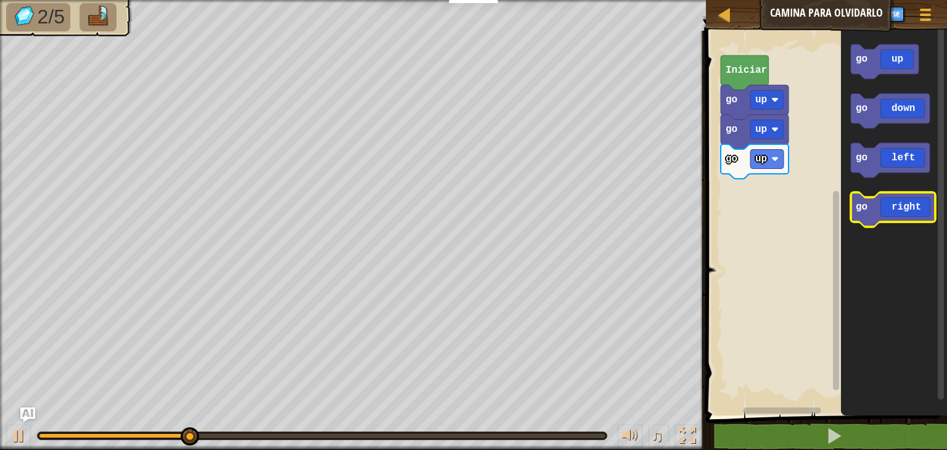
click at [916, 218] on icon "Espacio de trabajo de Blockly" at bounding box center [893, 209] width 84 height 35
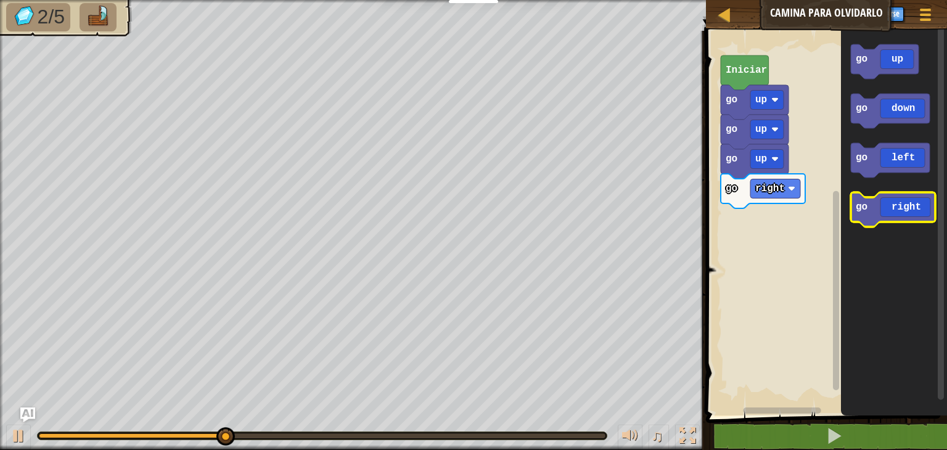
click at [916, 218] on icon "Espacio de trabajo de Blockly" at bounding box center [893, 209] width 84 height 35
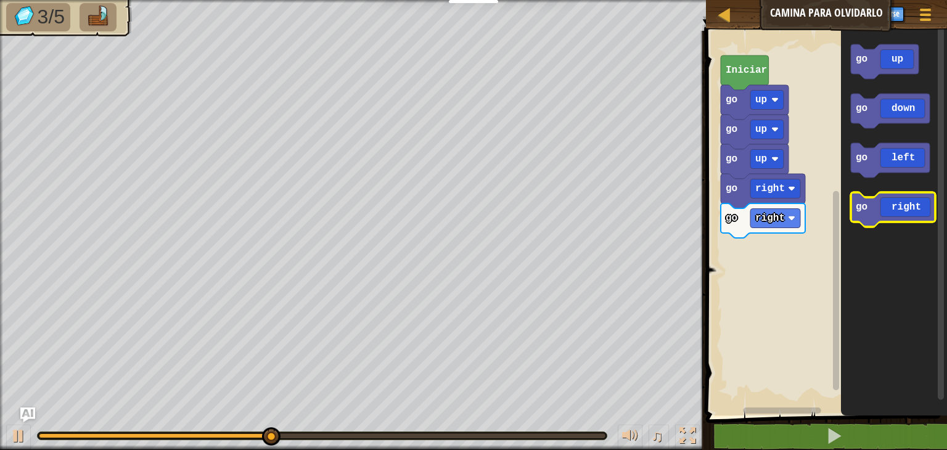
click at [916, 218] on icon "Espacio de trabajo de Blockly" at bounding box center [893, 209] width 84 height 35
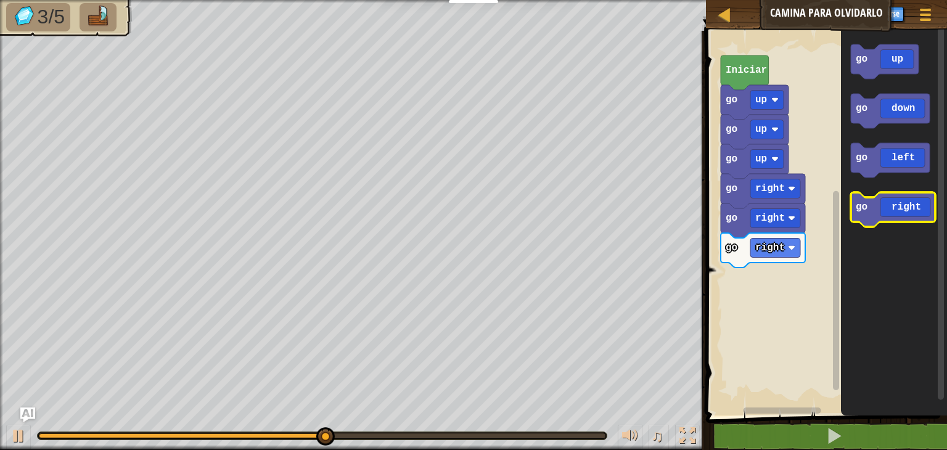
click at [916, 218] on icon "Espacio de trabajo de Blockly" at bounding box center [893, 209] width 84 height 35
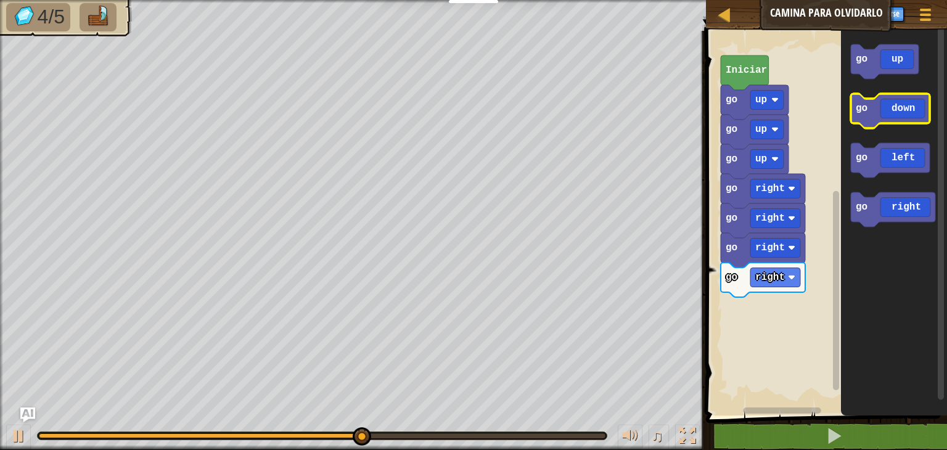
click at [908, 115] on icon "Espacio de trabajo de Blockly" at bounding box center [890, 111] width 79 height 35
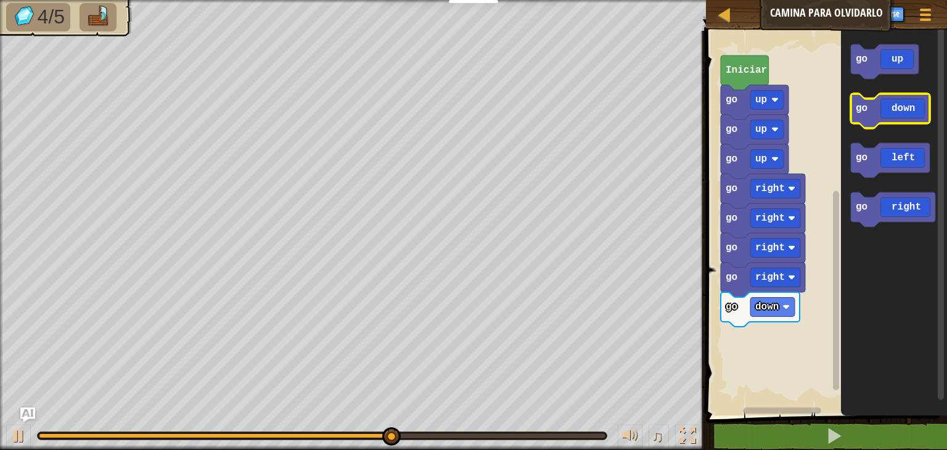
click at [908, 115] on icon "Espacio de trabajo de Blockly" at bounding box center [890, 111] width 79 height 35
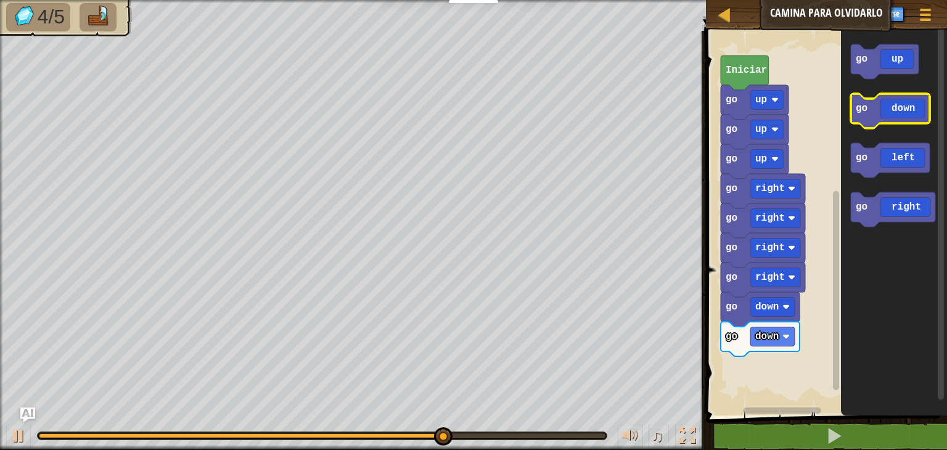
click at [908, 115] on icon "Espacio de trabajo de Blockly" at bounding box center [890, 111] width 79 height 35
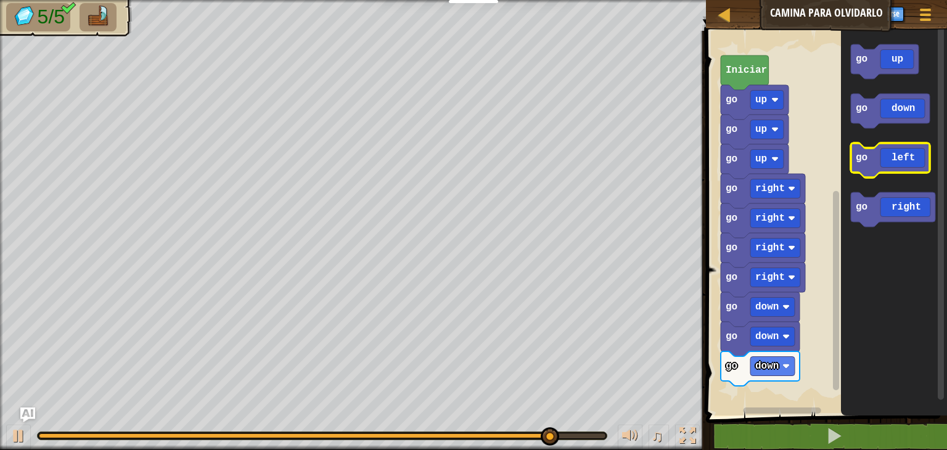
click at [900, 163] on icon "Espacio de trabajo de Blockly" at bounding box center [890, 160] width 79 height 35
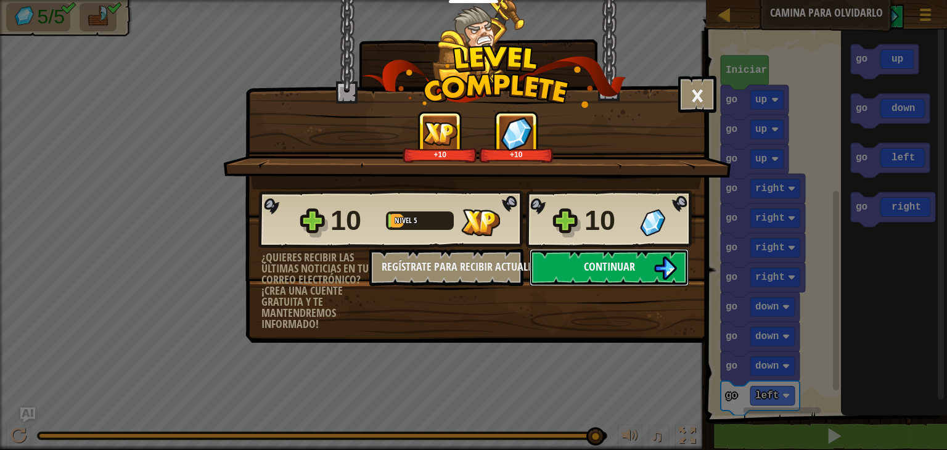
click at [572, 263] on button "Continuar" at bounding box center [608, 267] width 159 height 37
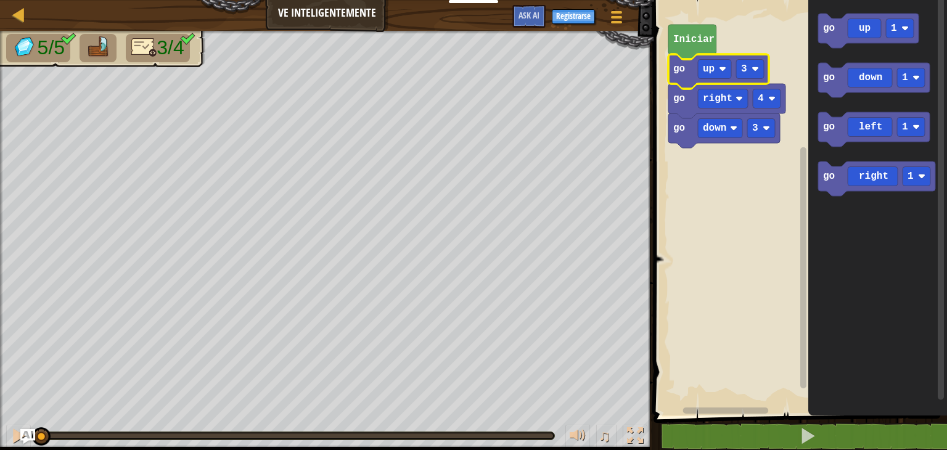
click at [752, 75] on rect "Espacio de trabajo de Blockly" at bounding box center [750, 69] width 28 height 19
click at [870, 138] on icon "Espacio de trabajo de Blockly" at bounding box center [874, 129] width 112 height 35
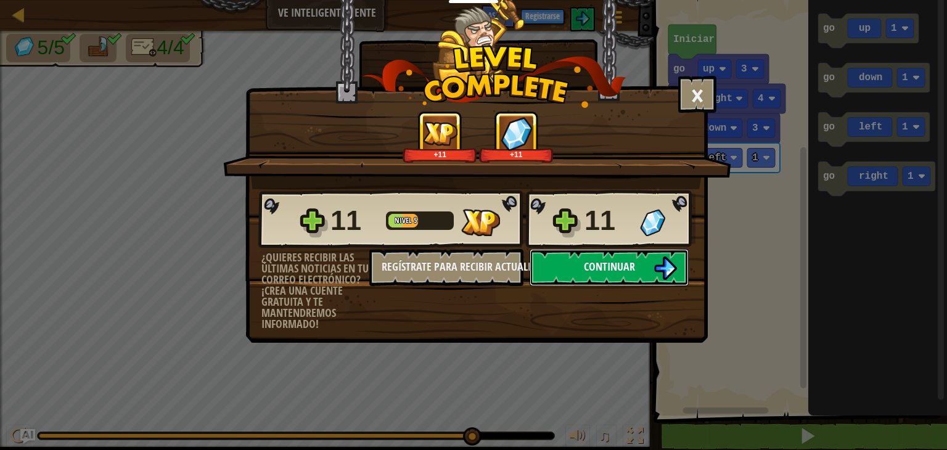
click at [623, 277] on button "Continuar" at bounding box center [608, 267] width 159 height 37
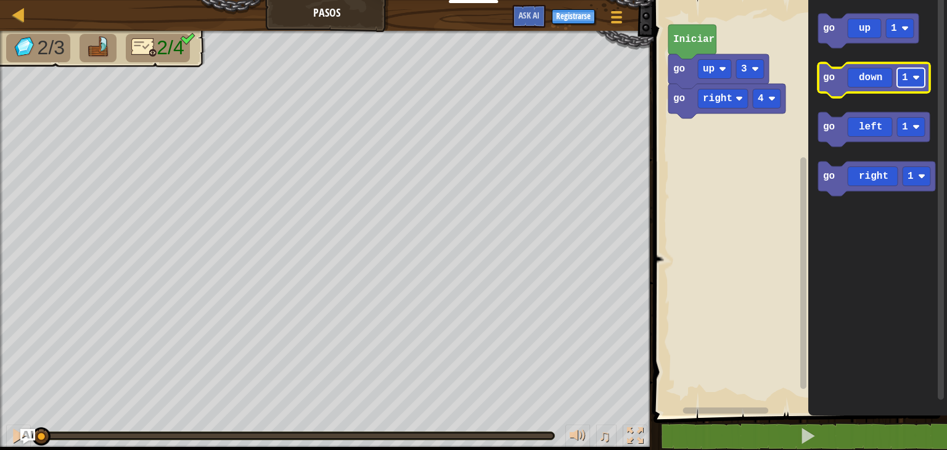
click at [920, 83] on rect "Espacio de trabajo de Blockly" at bounding box center [911, 77] width 28 height 19
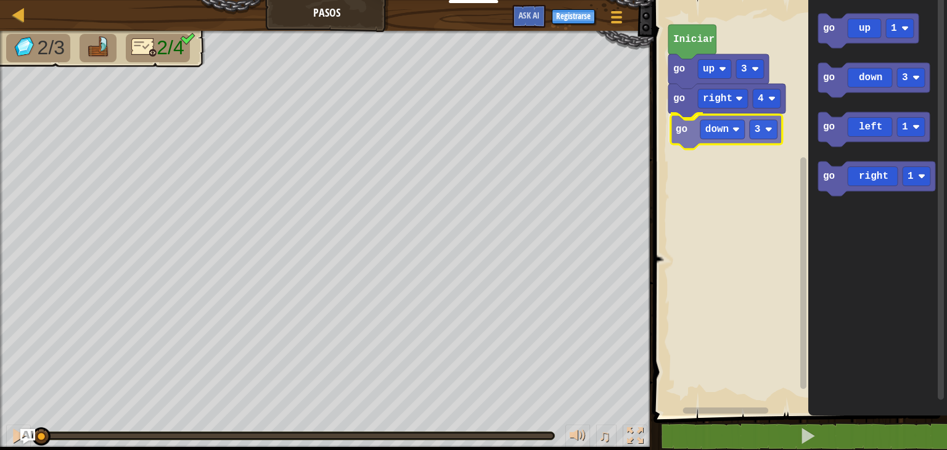
click at [747, 139] on div "go right 4 go down 3 go up 3 Iniciar go up 1 go down 3 go left 1 go right 1 go …" at bounding box center [798, 205] width 297 height 422
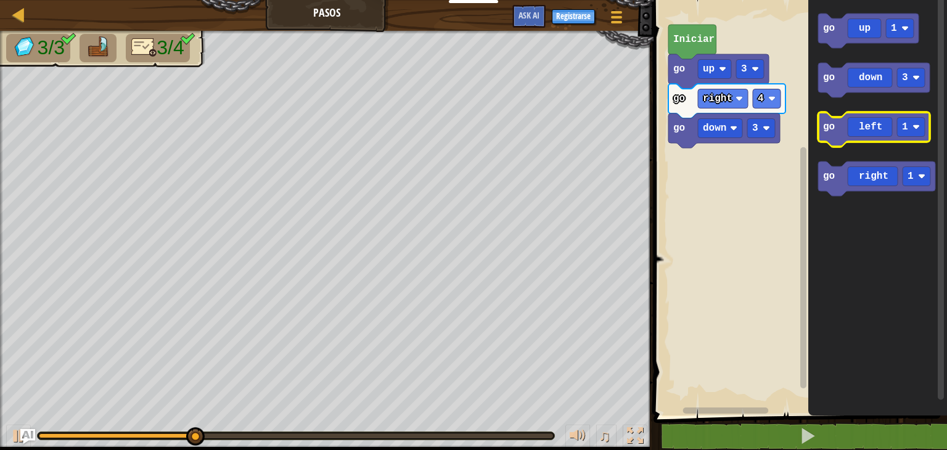
click at [887, 135] on icon "Espacio de trabajo de Blockly" at bounding box center [874, 129] width 112 height 35
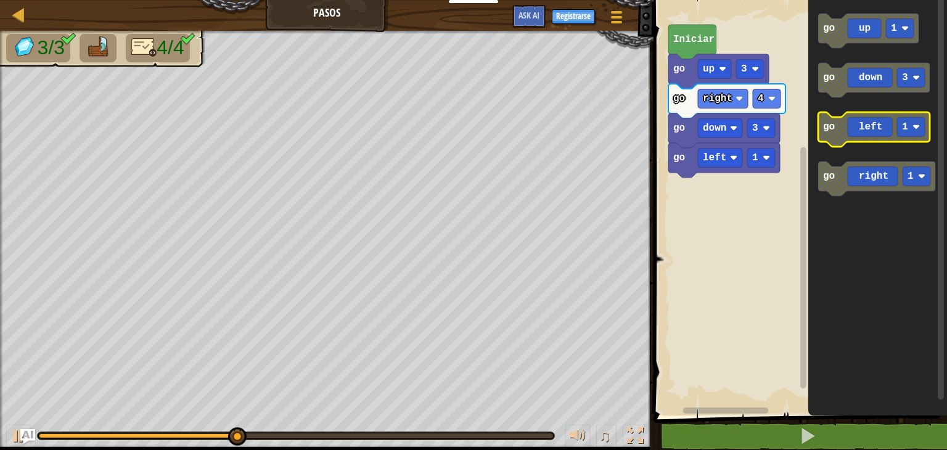
click at [923, 133] on g "go left 1" at bounding box center [874, 129] width 112 height 35
click at [915, 128] on image "Espacio de trabajo de Blockly" at bounding box center [915, 126] width 7 height 7
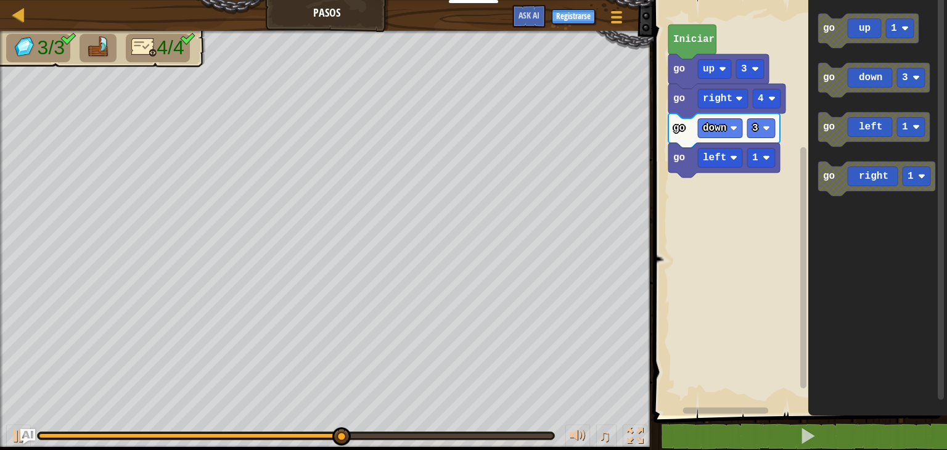
click at [700, 221] on div "go right 4 go down 3 go left 1 go up 3 Iniciar go up 1 go down 3 go left 1 go r…" at bounding box center [798, 205] width 297 height 422
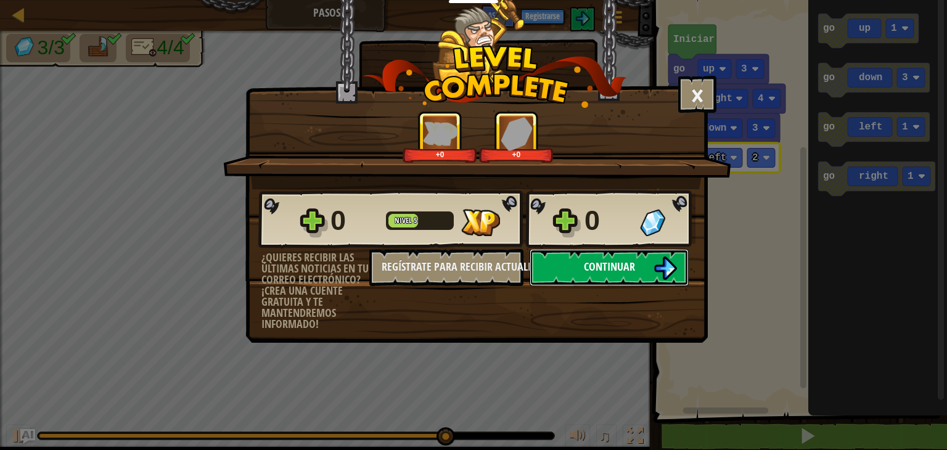
click at [635, 261] on button "Continuar" at bounding box center [608, 267] width 159 height 37
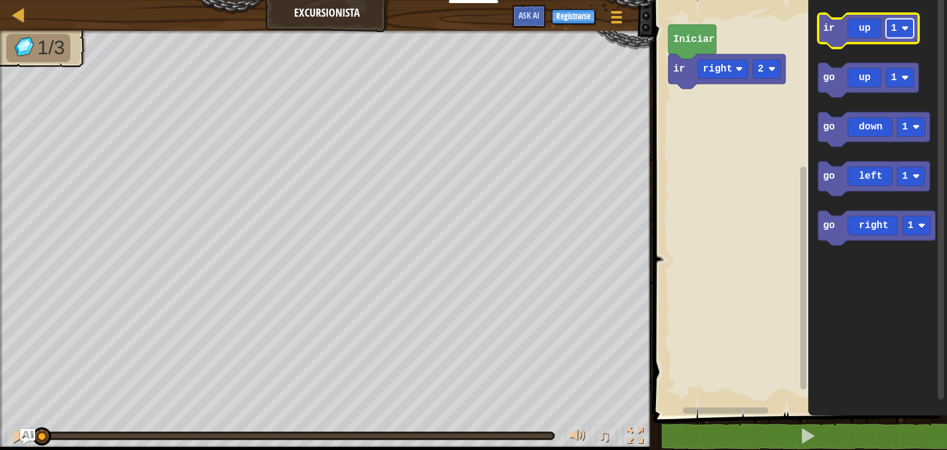
click at [910, 28] on rect "Espacio de trabajo de Blockly" at bounding box center [900, 28] width 28 height 19
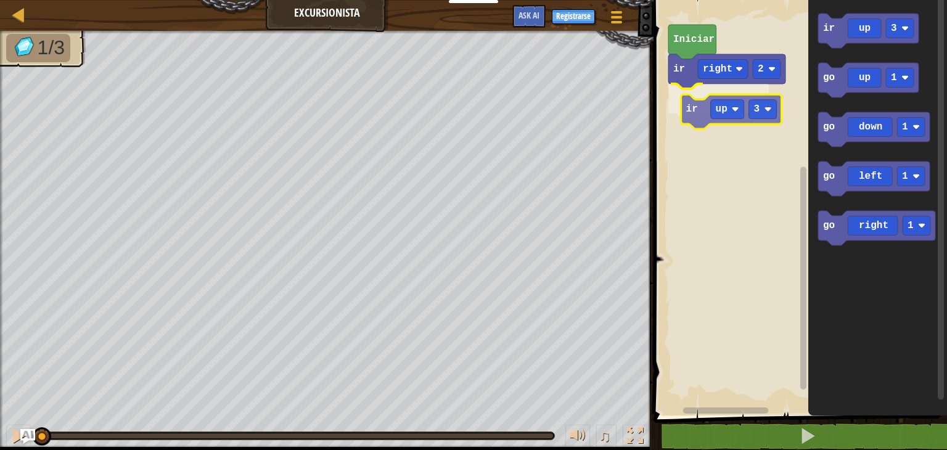
click at [740, 100] on div "ir right 2 ir up 3 Iniciar ir up 3 go up 1 go down 1 go left 1 go right 1 ir up…" at bounding box center [798, 205] width 297 height 422
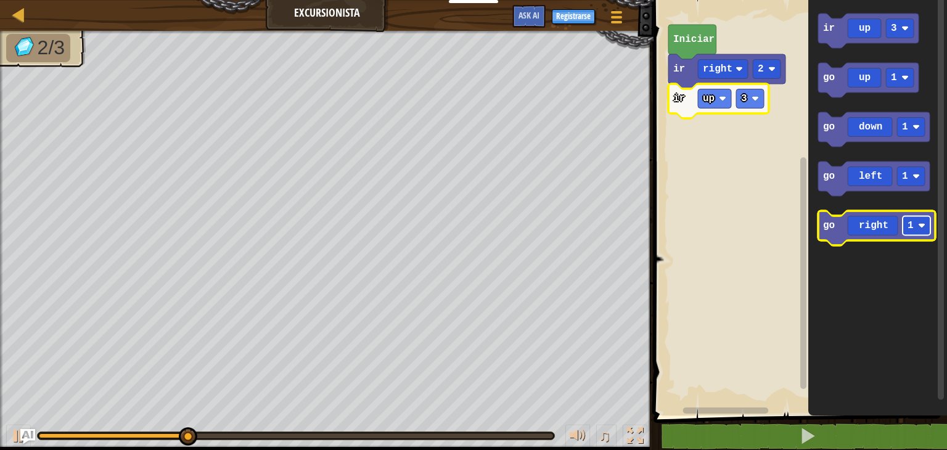
click at [923, 230] on rect "Espacio de trabajo de Blockly" at bounding box center [916, 225] width 28 height 19
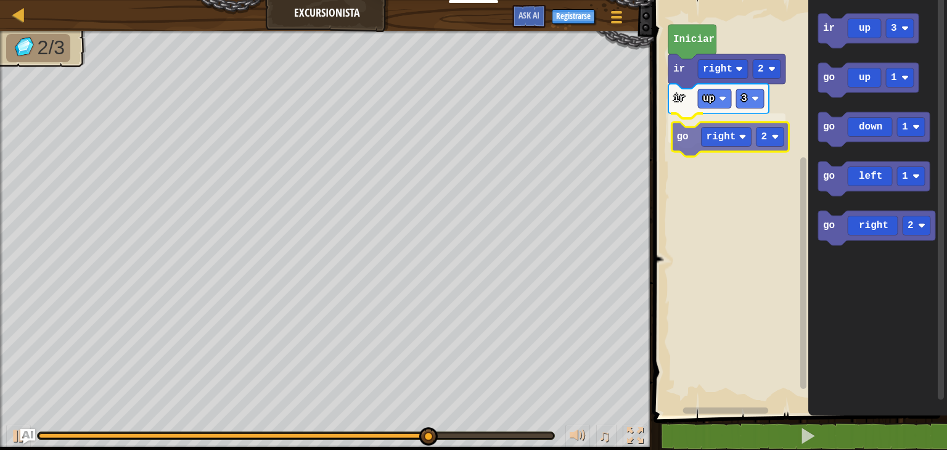
click at [735, 151] on div "ir right 2 ir up 3 go right 2 Iniciar ir up 3 go up 1 go down 1 go left 1 go ri…" at bounding box center [798, 205] width 297 height 422
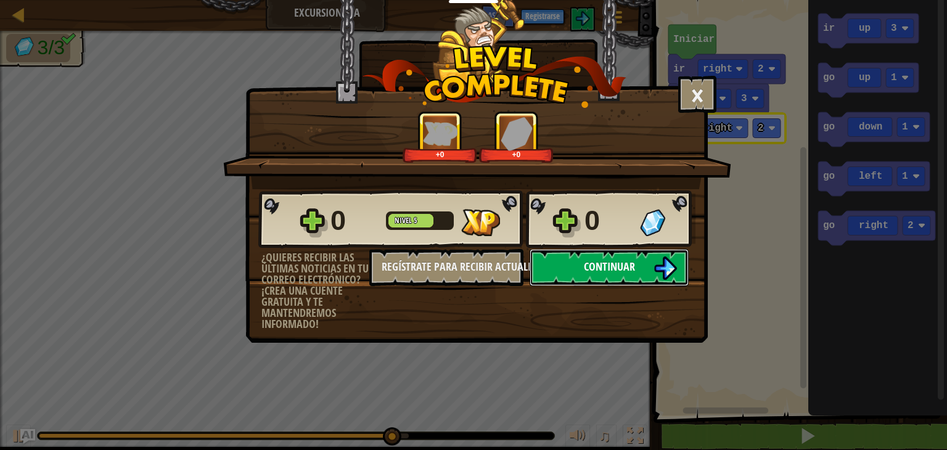
click at [651, 262] on button "Continuar" at bounding box center [608, 267] width 159 height 37
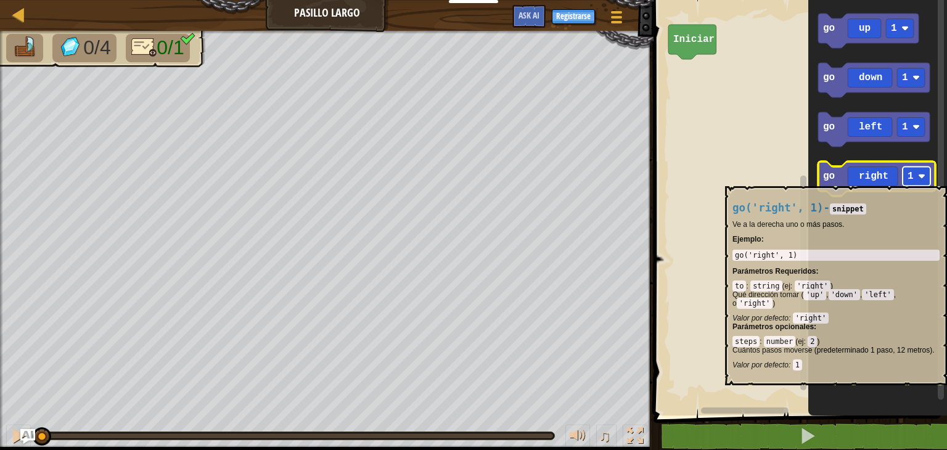
click at [926, 180] on rect "Espacio de trabajo de Blockly" at bounding box center [916, 176] width 28 height 19
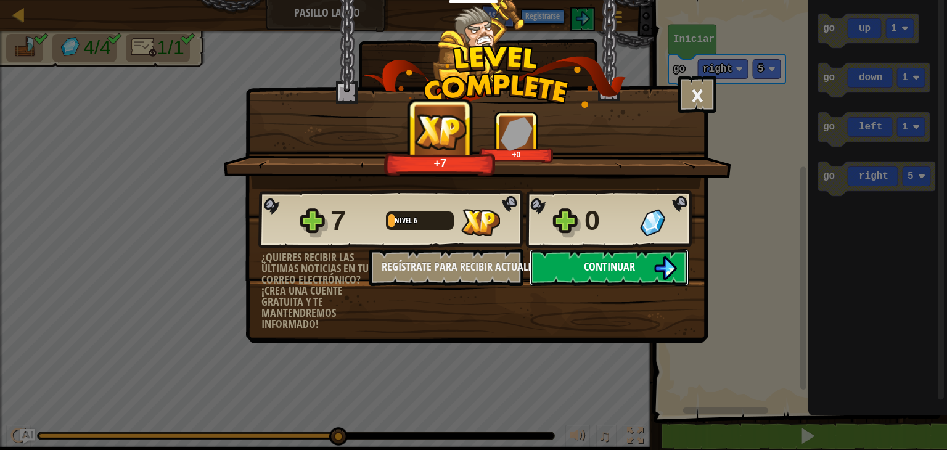
click at [644, 257] on button "Continuar" at bounding box center [608, 267] width 159 height 37
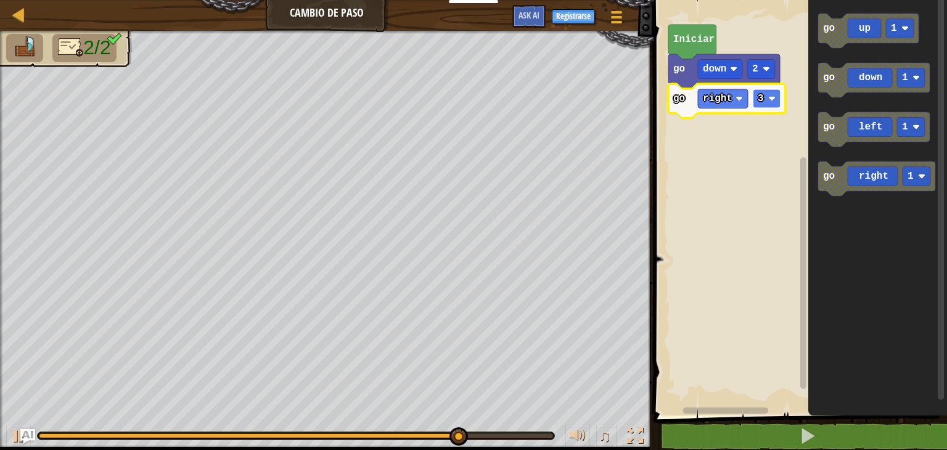
click at [774, 99] on image "Espacio de trabajo de Blockly" at bounding box center [771, 98] width 7 height 7
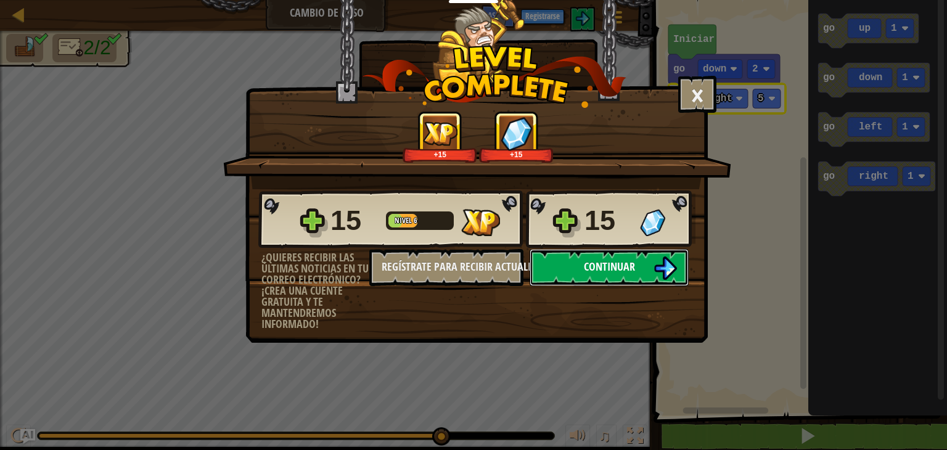
click at [552, 264] on button "Continuar" at bounding box center [608, 267] width 159 height 37
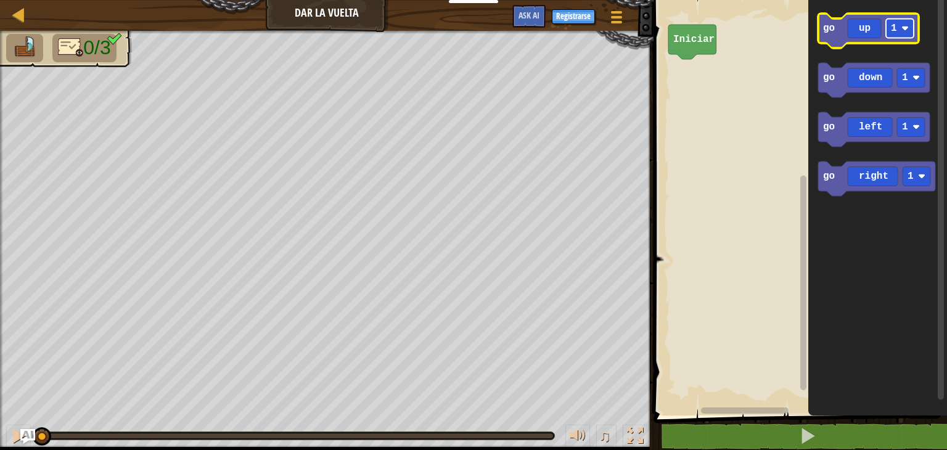
click at [907, 28] on image "Espacio de trabajo de Blockly" at bounding box center [904, 28] width 7 height 7
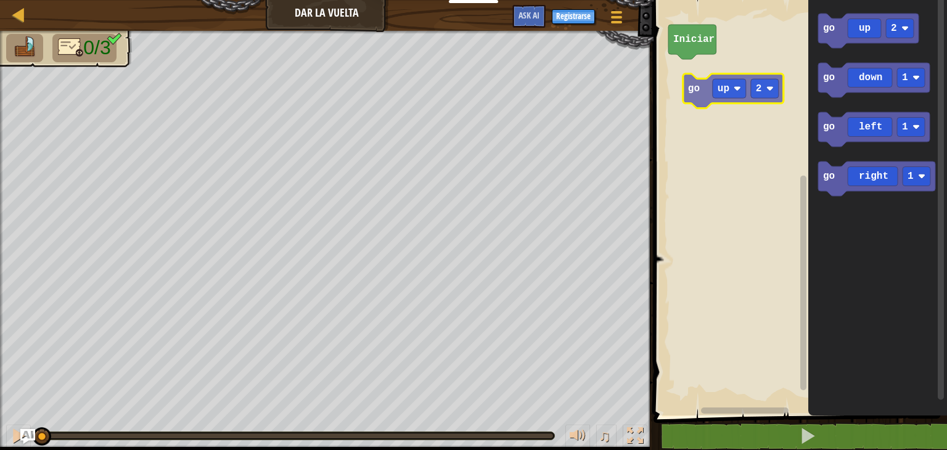
click at [737, 83] on div "Iniciar go up 2 go down 1 go left 1 go right 1 go up 2" at bounding box center [798, 205] width 297 height 422
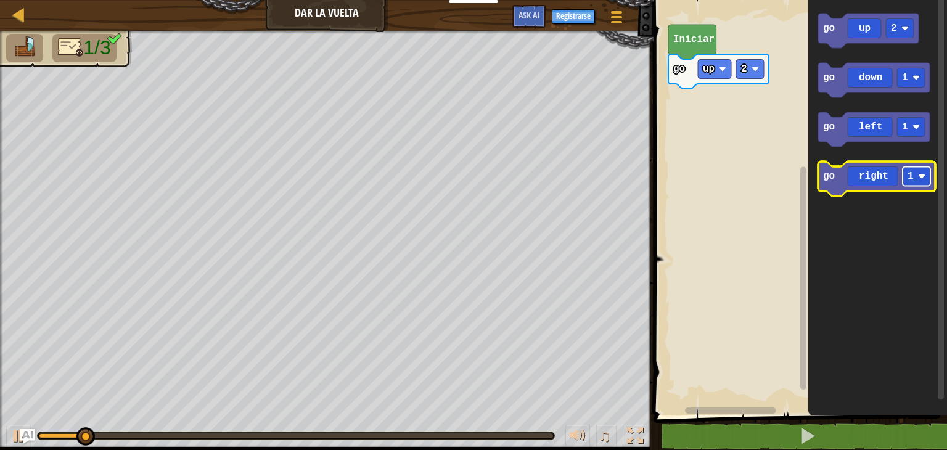
click at [920, 176] on image "Espacio de trabajo de Blockly" at bounding box center [921, 176] width 7 height 7
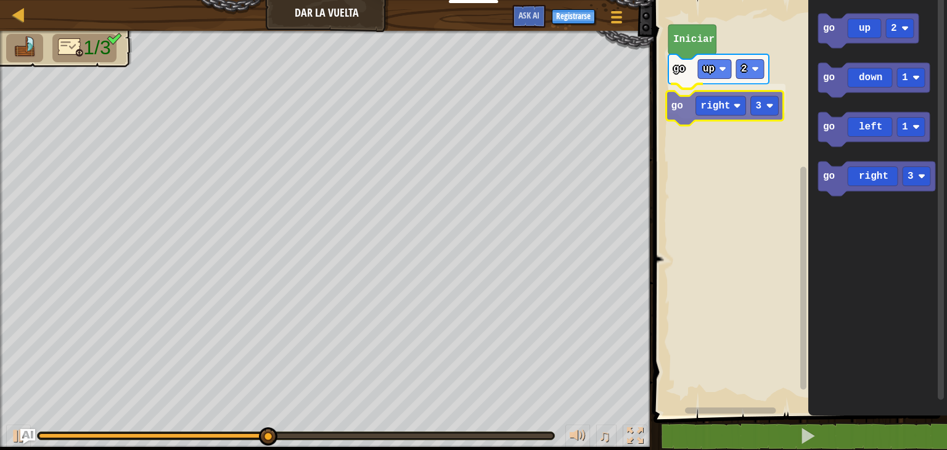
click at [691, 116] on div "go up 2 go right 3 Iniciar go up 2 go down 1 go left 1 go right 3 go right 3" at bounding box center [798, 205] width 297 height 422
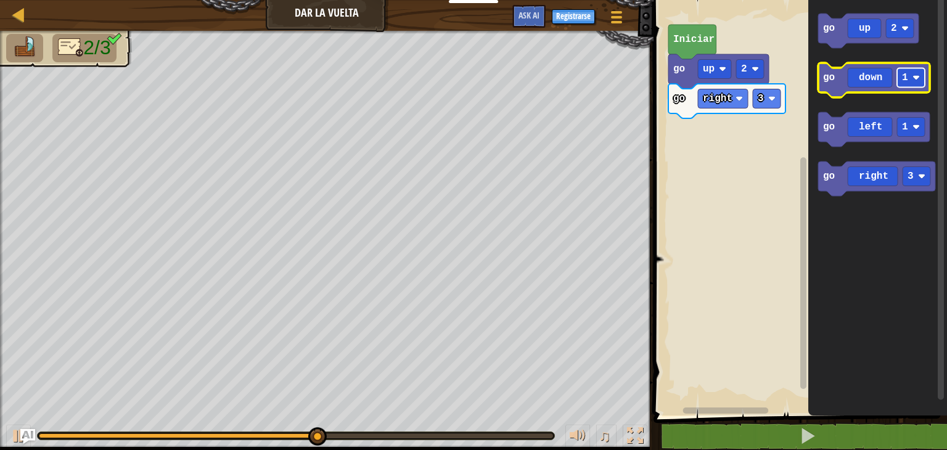
click at [919, 82] on rect "Espacio de trabajo de Blockly" at bounding box center [911, 77] width 28 height 19
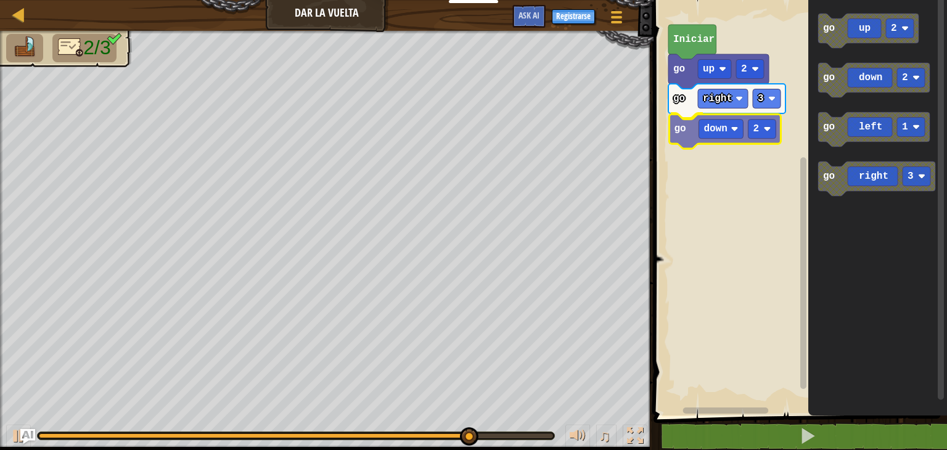
click at [688, 145] on div "go up 2 go right 3 go down 2 Iniciar go up 2 go down 2 go left 1 go right 3 go …" at bounding box center [798, 205] width 297 height 422
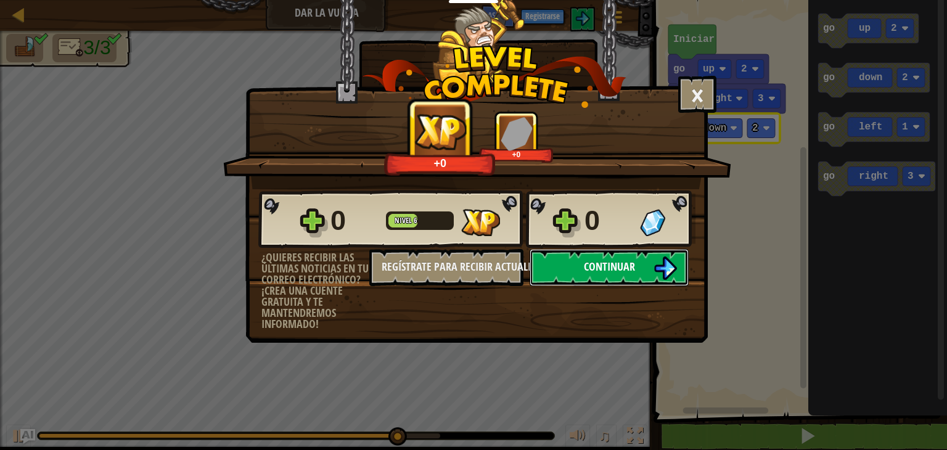
click at [610, 269] on span "Continuar" at bounding box center [609, 266] width 51 height 15
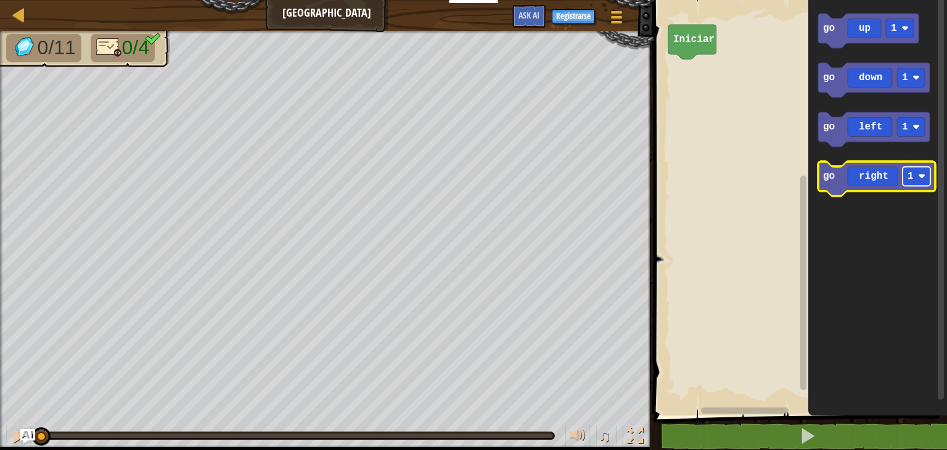
click at [926, 181] on rect "Espacio de trabajo de Blockly" at bounding box center [916, 176] width 28 height 19
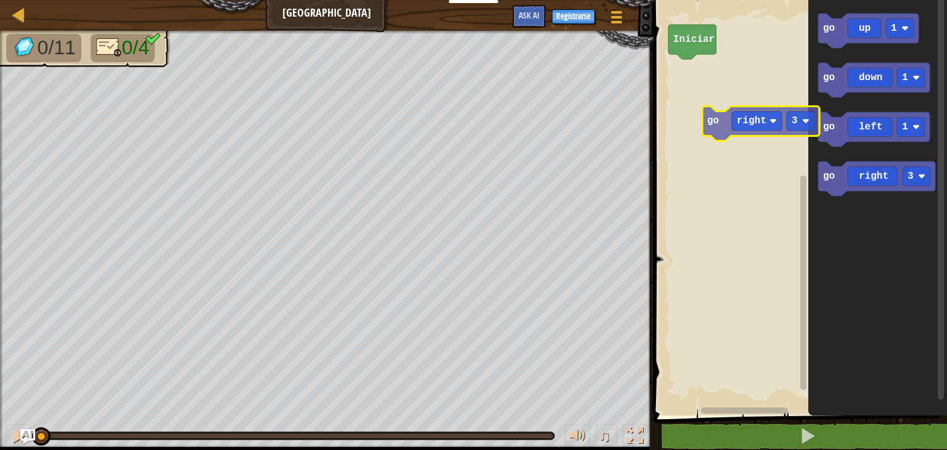
click at [724, 134] on div "Iniciar go up 1 go down 1 go left 1 go right 3 go right 3" at bounding box center [798, 205] width 297 height 422
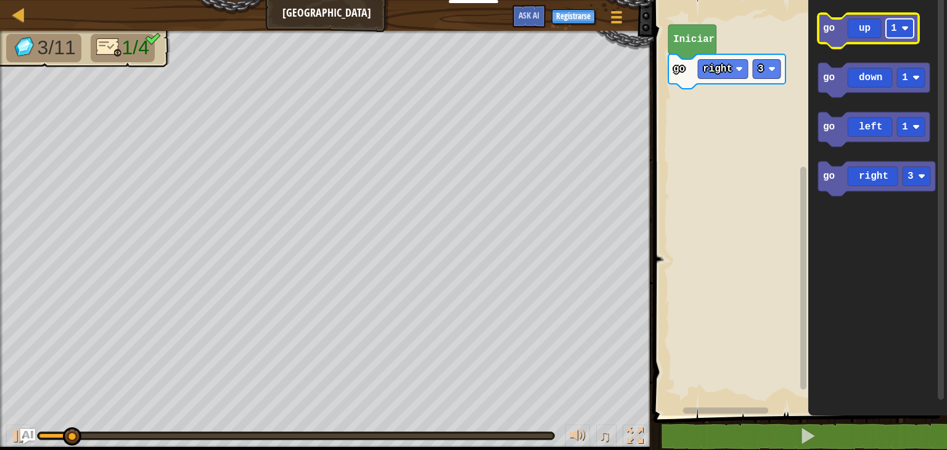
click at [912, 33] on rect "Espacio de trabajo de Blockly" at bounding box center [900, 28] width 28 height 19
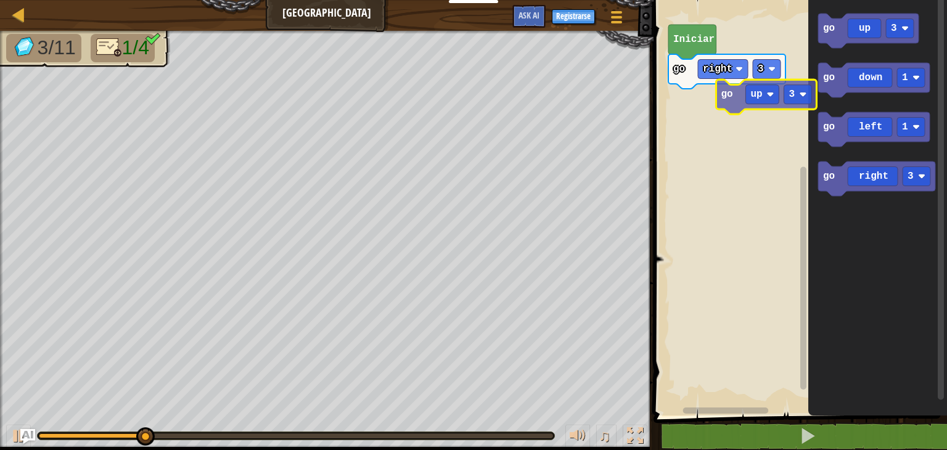
click at [715, 114] on div "go right 3 Iniciar go up 3 go down 1 go left 1 go right 3 go up 3" at bounding box center [798, 205] width 297 height 422
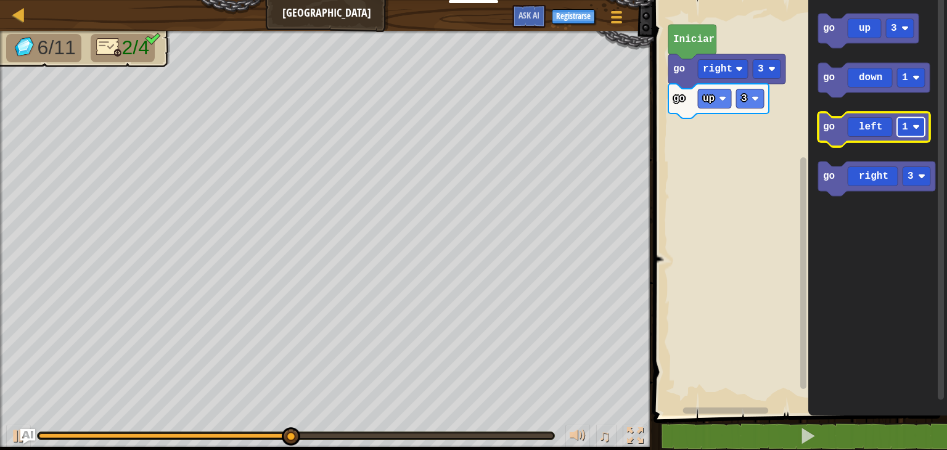
click at [917, 129] on image "Espacio de trabajo de Blockly" at bounding box center [915, 126] width 7 height 7
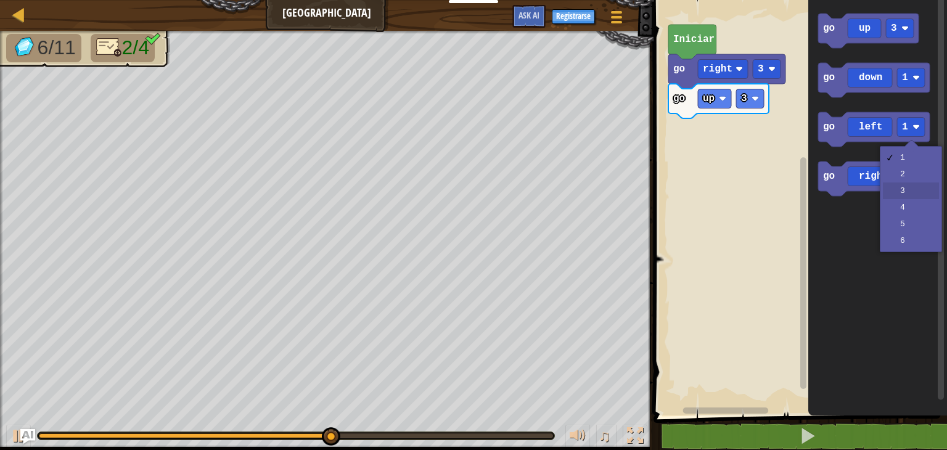
drag, startPoint x: 897, startPoint y: 190, endPoint x: 886, endPoint y: 166, distance: 27.0
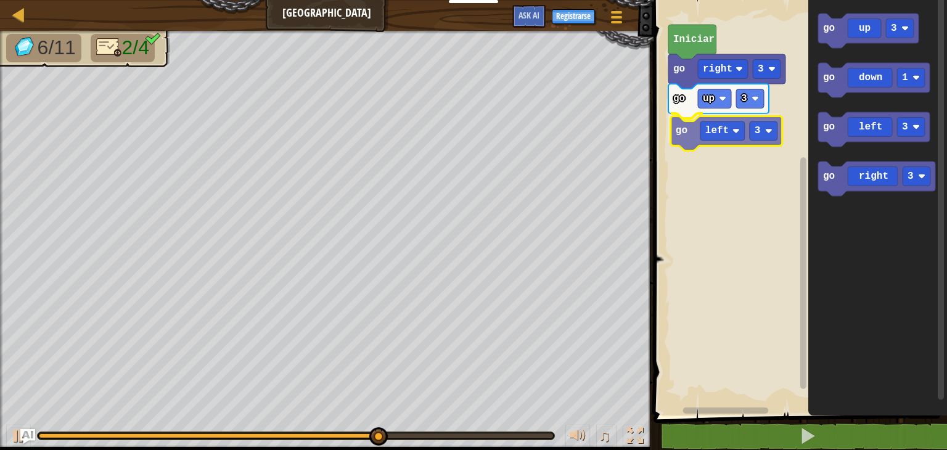
click at [698, 137] on div "go up 3 go left 3 go right 3 Iniciar go up 3 go down 1 go left 3 go right 3 go …" at bounding box center [798, 205] width 297 height 422
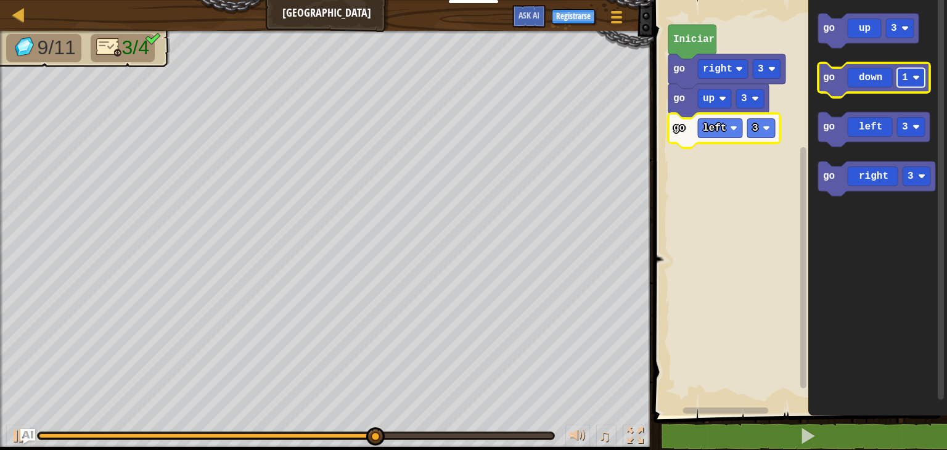
click at [910, 82] on rect "Espacio de trabajo de Blockly" at bounding box center [911, 77] width 28 height 19
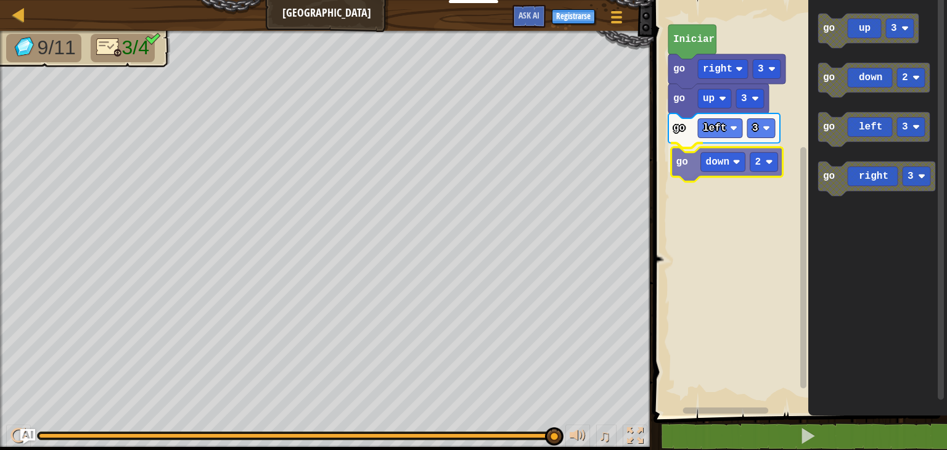
click at [688, 171] on div "go up 3 go left 3 go down 2 go right 3 Iniciar go up 3 go down 2 go left 3 go r…" at bounding box center [798, 205] width 297 height 422
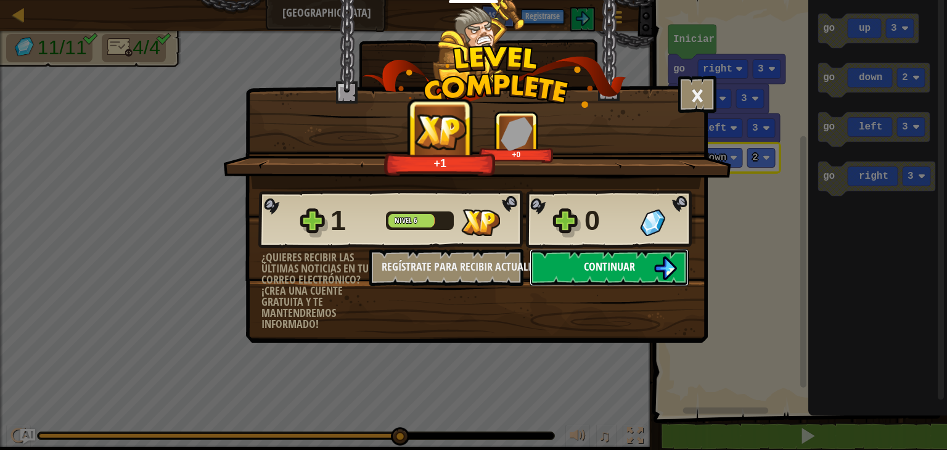
click at [600, 281] on button "Continuar" at bounding box center [608, 267] width 159 height 37
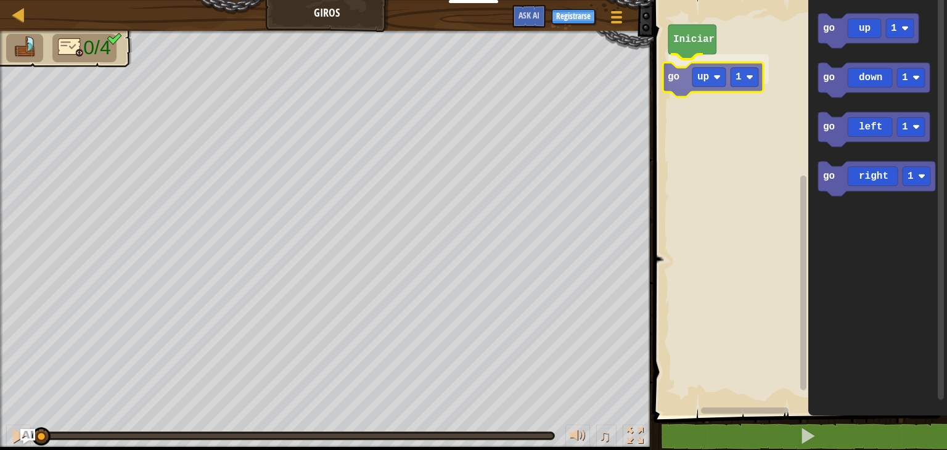
click at [670, 72] on div "Iniciar go up 1 go up 1 go down 1 go left 1 go right 1 go up 1" at bounding box center [798, 205] width 297 height 422
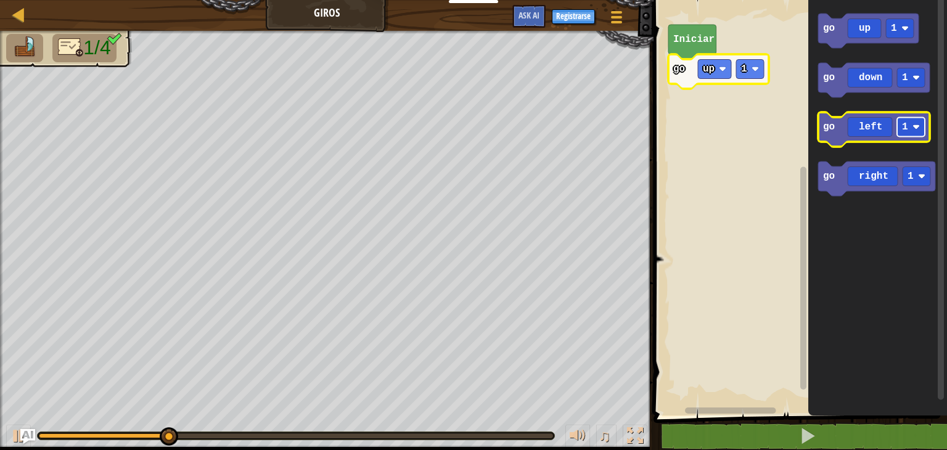
click at [915, 129] on image "Espacio de trabajo de Blockly" at bounding box center [915, 126] width 7 height 7
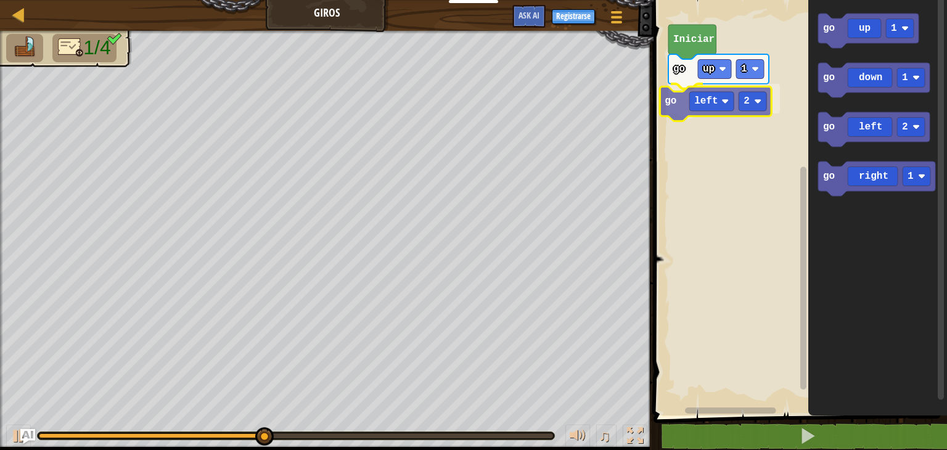
click at [688, 109] on div "Iniciar go up 1 go left 2 go up 1 go down 1 go left 2 go right 1 go left 2" at bounding box center [798, 205] width 297 height 422
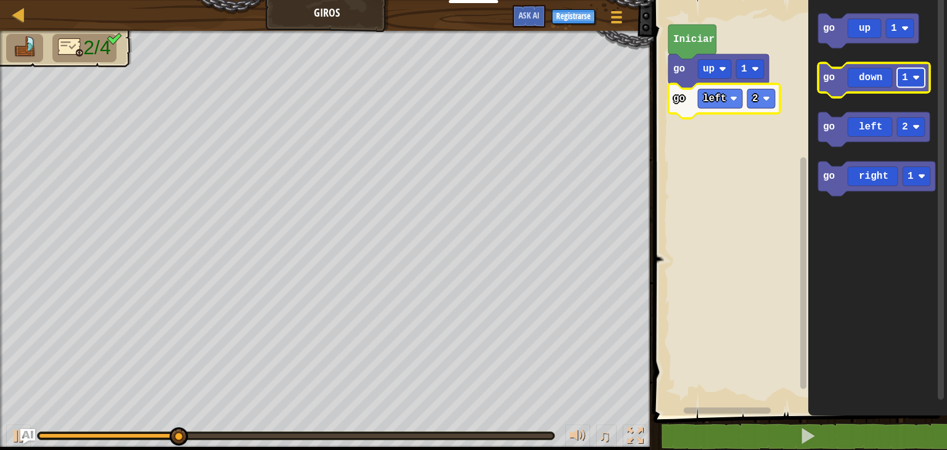
click at [907, 83] on rect "Espacio de trabajo de Blockly" at bounding box center [911, 77] width 28 height 19
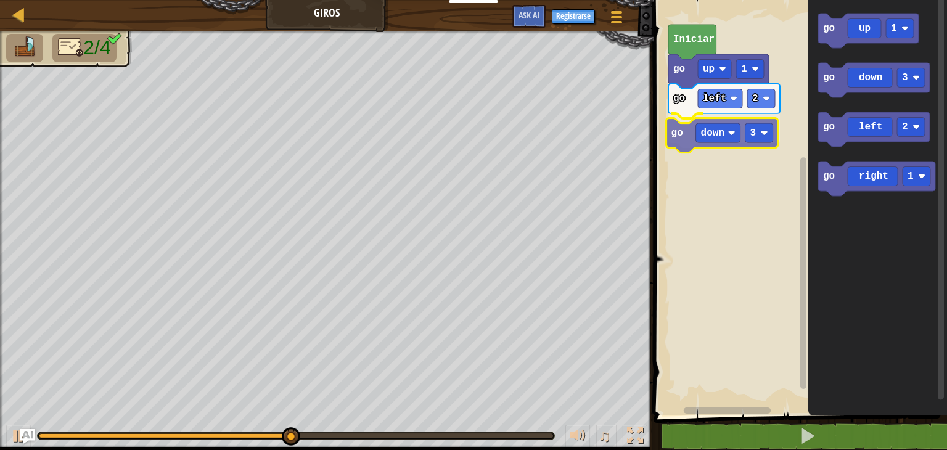
click at [685, 145] on div "Iniciar go up 1 go left 2 go down 3 go up 1 go down 3 go left 2 go right 1 go d…" at bounding box center [798, 205] width 297 height 422
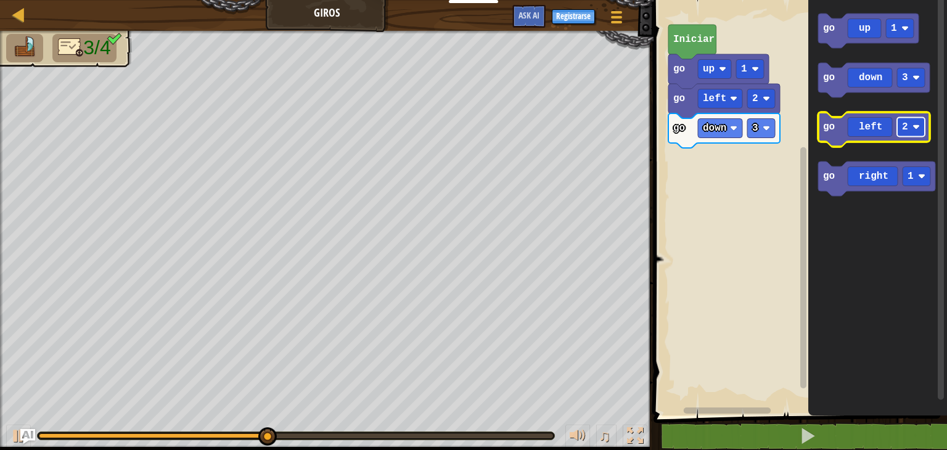
click at [912, 130] on image "Espacio de trabajo de Blockly" at bounding box center [915, 126] width 7 height 7
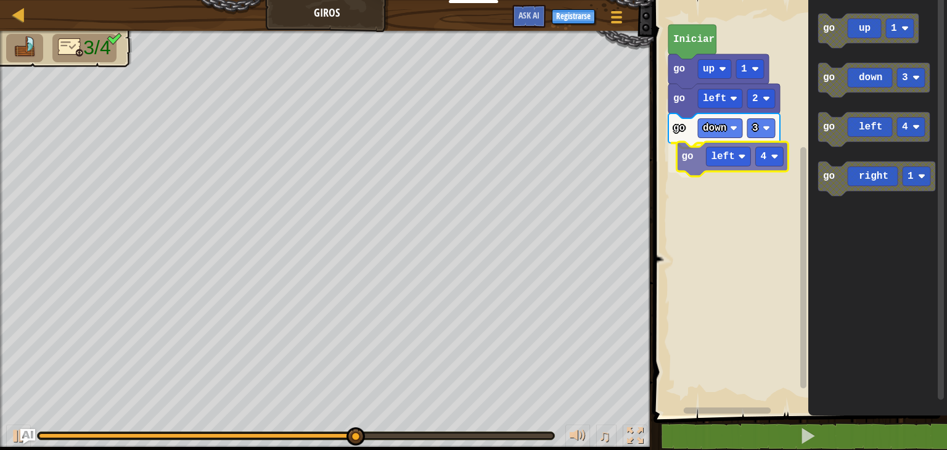
click at [703, 161] on div "Iniciar go up 1 go left 2 go down 3 go left 4 go up 1 go down 3 go left 4 go ri…" at bounding box center [798, 205] width 297 height 422
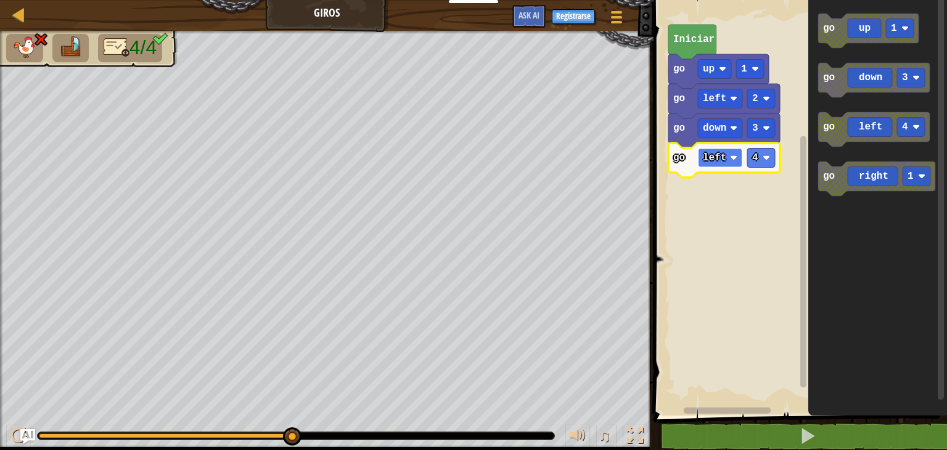
click at [729, 159] on rect "Espacio de trabajo de Blockly" at bounding box center [720, 158] width 44 height 19
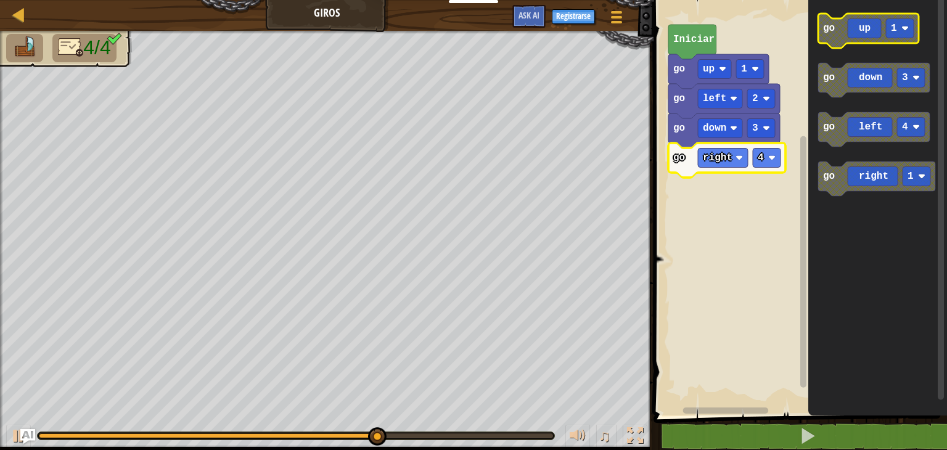
click at [905, 33] on rect "Espacio de trabajo de Blockly" at bounding box center [900, 28] width 28 height 19
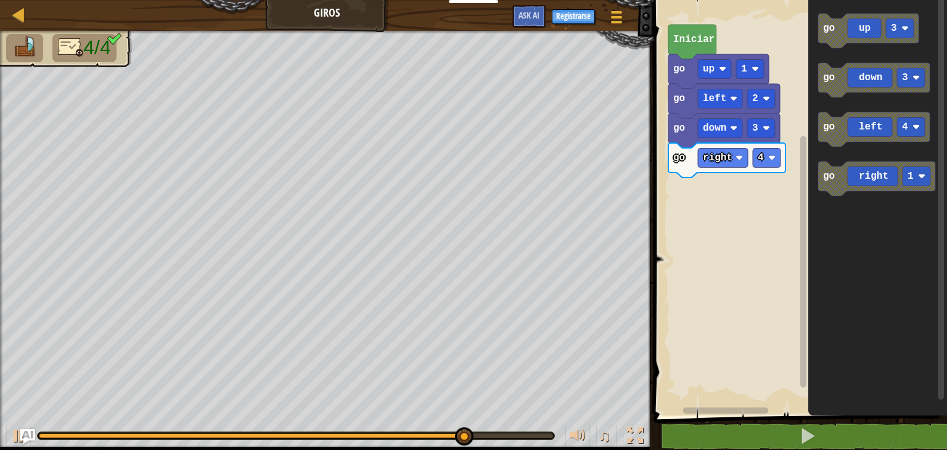
click at [781, 52] on div "Iniciar go up 1 go left 2 go down 3 go right 4 go up 3 go down 3 go left 4 go r…" at bounding box center [798, 205] width 297 height 422
click at [770, 129] on div "Iniciar go up 1 go left 2 go down 3 go right 4 go up 3 go down 3 go left 4 go r…" at bounding box center [798, 205] width 297 height 422
click at [797, 109] on div "Iniciar go up 1 go left 2 go down 3 go right 4 go up 3 go down 3 go left 4 go r…" at bounding box center [798, 205] width 297 height 422
click at [780, 151] on div "Iniciar go up 1 go left 2 go down 3 go right 4 go up 3 go down 3 go left 4 go r…" at bounding box center [798, 205] width 297 height 422
click at [852, 88] on g "go up 3 go down 3 go left 4 go right 1" at bounding box center [876, 105] width 117 height 182
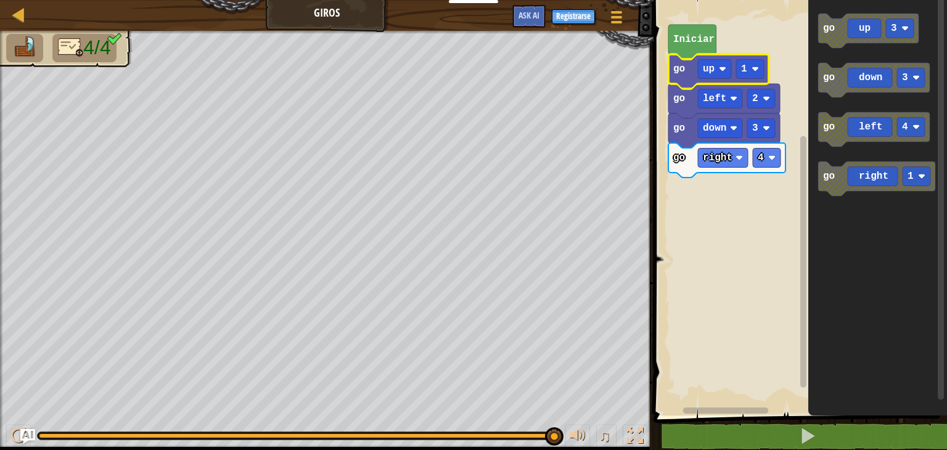
click at [735, 60] on icon "Espacio de trabajo de Blockly" at bounding box center [718, 71] width 100 height 35
click at [840, 62] on icon "go up 3 go down 3 go left 4 go right 1" at bounding box center [877, 205] width 139 height 422
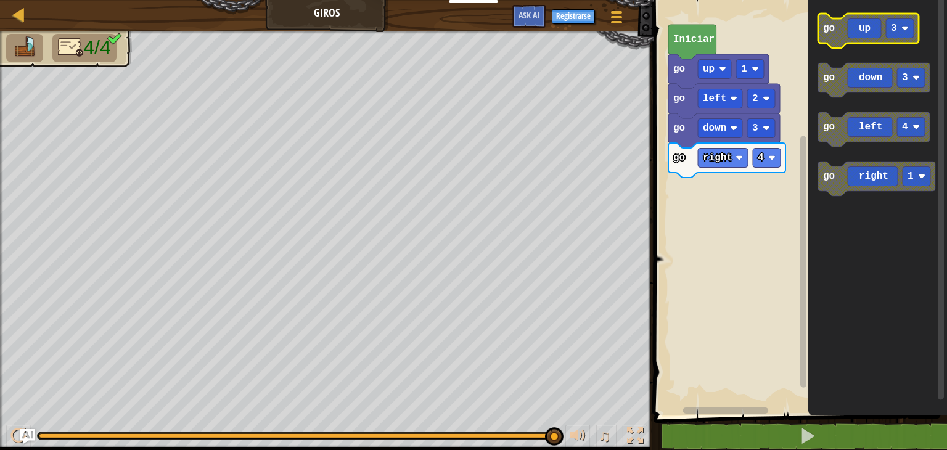
click at [863, 32] on icon "Espacio de trabajo de Blockly" at bounding box center [868, 31] width 100 height 35
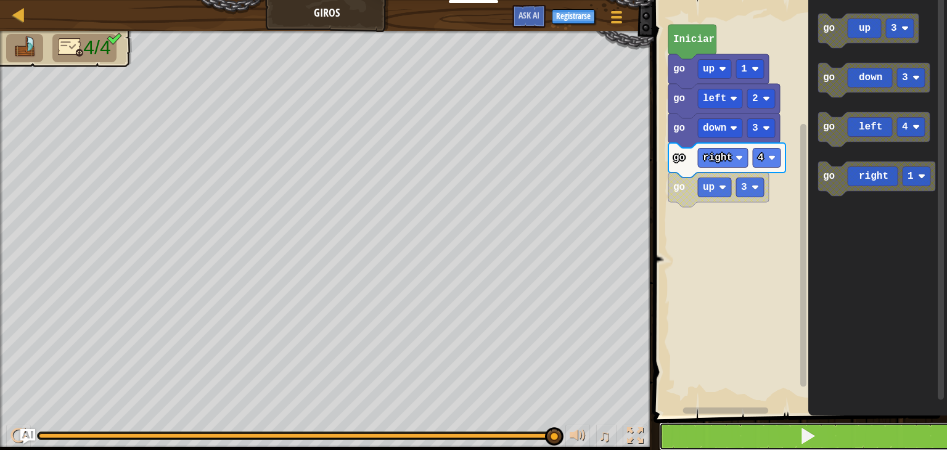
click at [755, 436] on button at bounding box center [807, 436] width 297 height 28
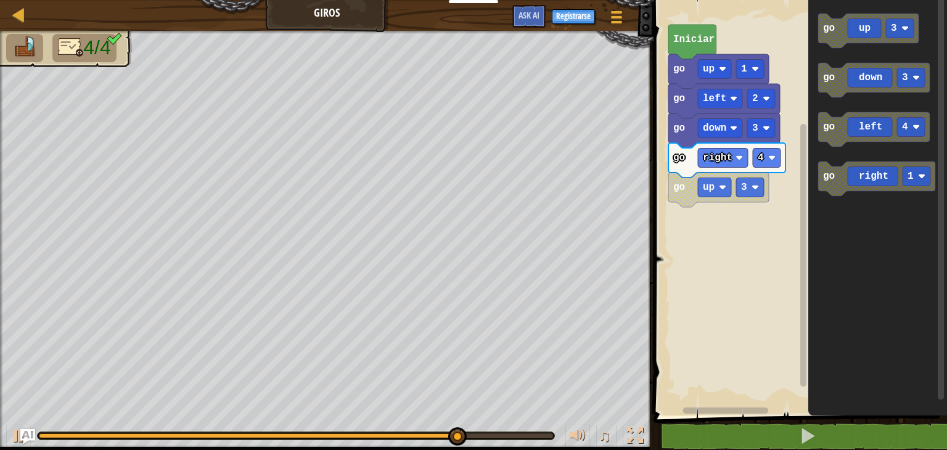
click at [687, 190] on icon "Espacio de trabajo de Blockly" at bounding box center [718, 190] width 100 height 35
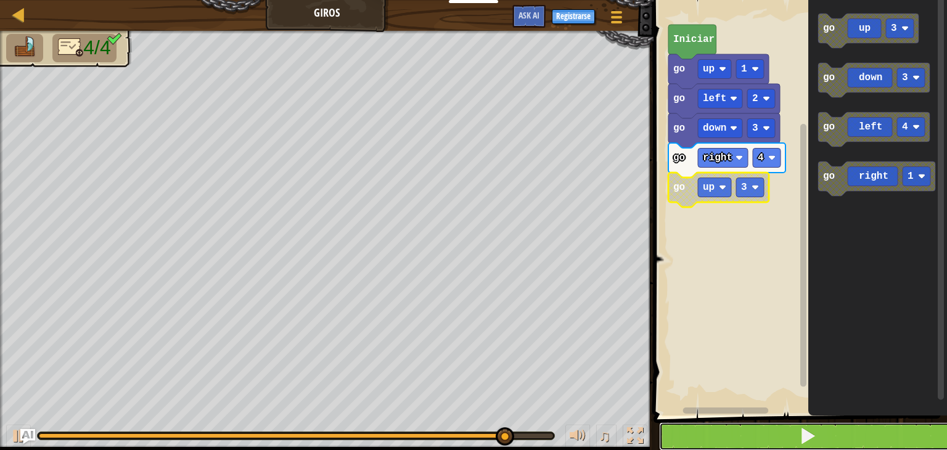
click at [756, 441] on button at bounding box center [807, 436] width 297 height 28
